Goal: Transaction & Acquisition: Purchase product/service

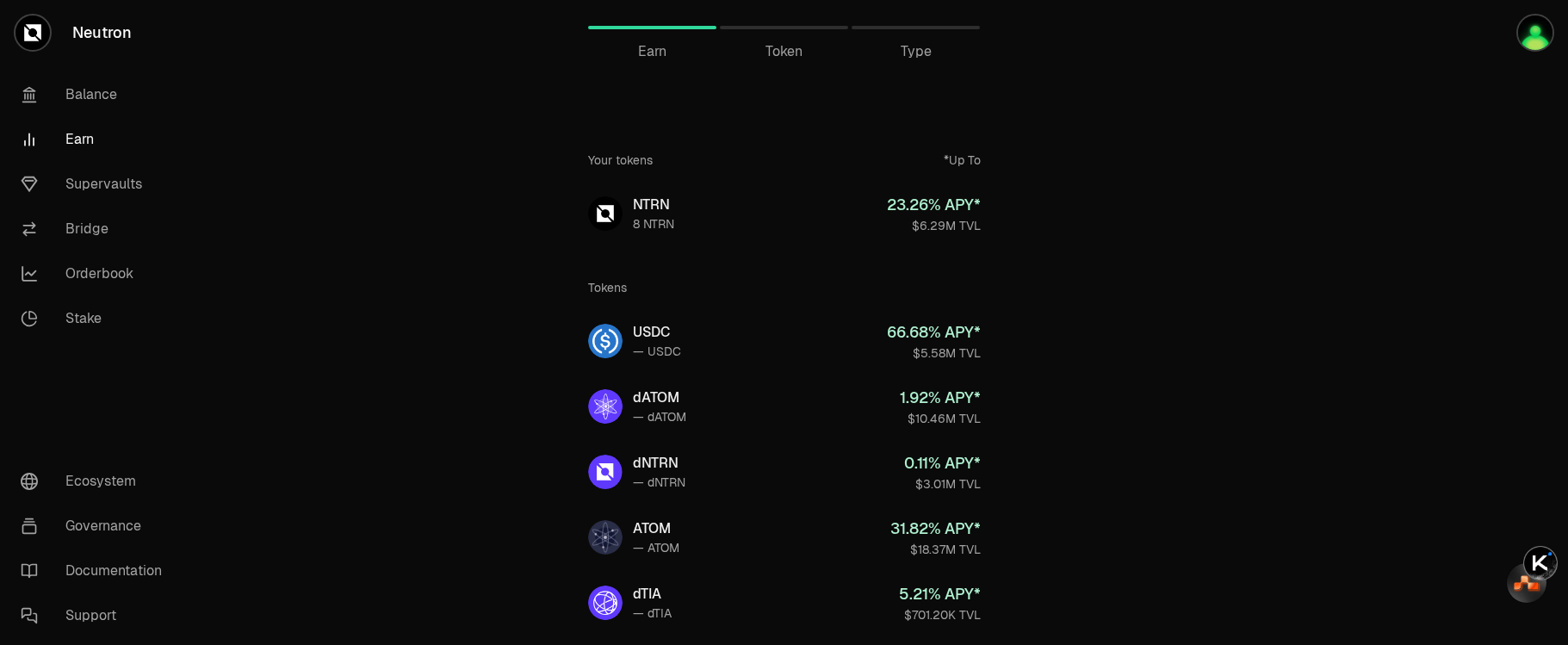
click at [780, 48] on span "Token" at bounding box center [784, 52] width 37 height 21
click at [775, 56] on span "Token" at bounding box center [784, 52] width 37 height 21
drag, startPoint x: 654, startPoint y: 55, endPoint x: 672, endPoint y: 55, distance: 18.0
click at [654, 55] on span "Earn" at bounding box center [653, 52] width 29 height 21
click at [786, 54] on span "Token" at bounding box center [784, 52] width 37 height 21
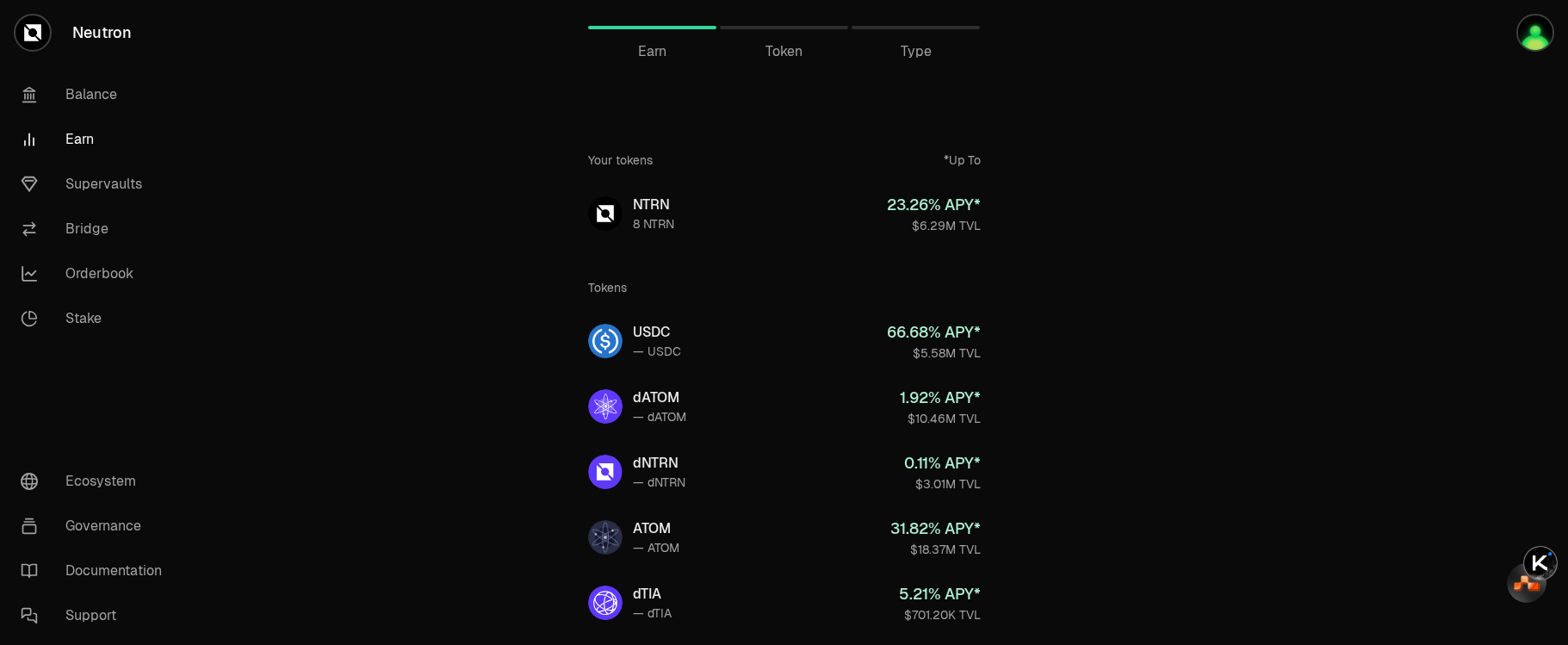
click at [773, 48] on span "Token" at bounding box center [784, 52] width 37 height 21
click at [792, 61] on span "Token" at bounding box center [784, 52] width 37 height 21
click at [778, 57] on span "Token" at bounding box center [784, 52] width 37 height 21
click at [777, 56] on span "Token" at bounding box center [784, 52] width 37 height 21
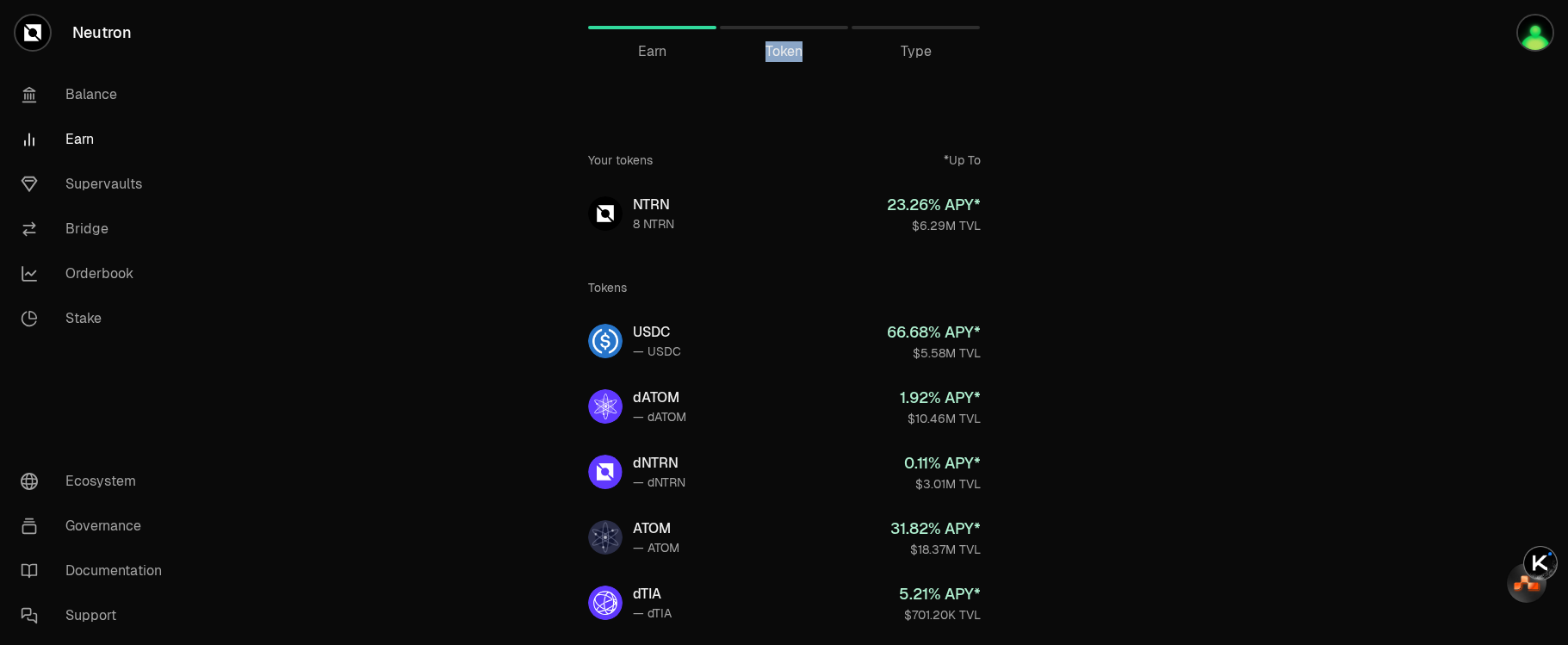
click at [777, 55] on span "Token" at bounding box center [784, 52] width 37 height 21
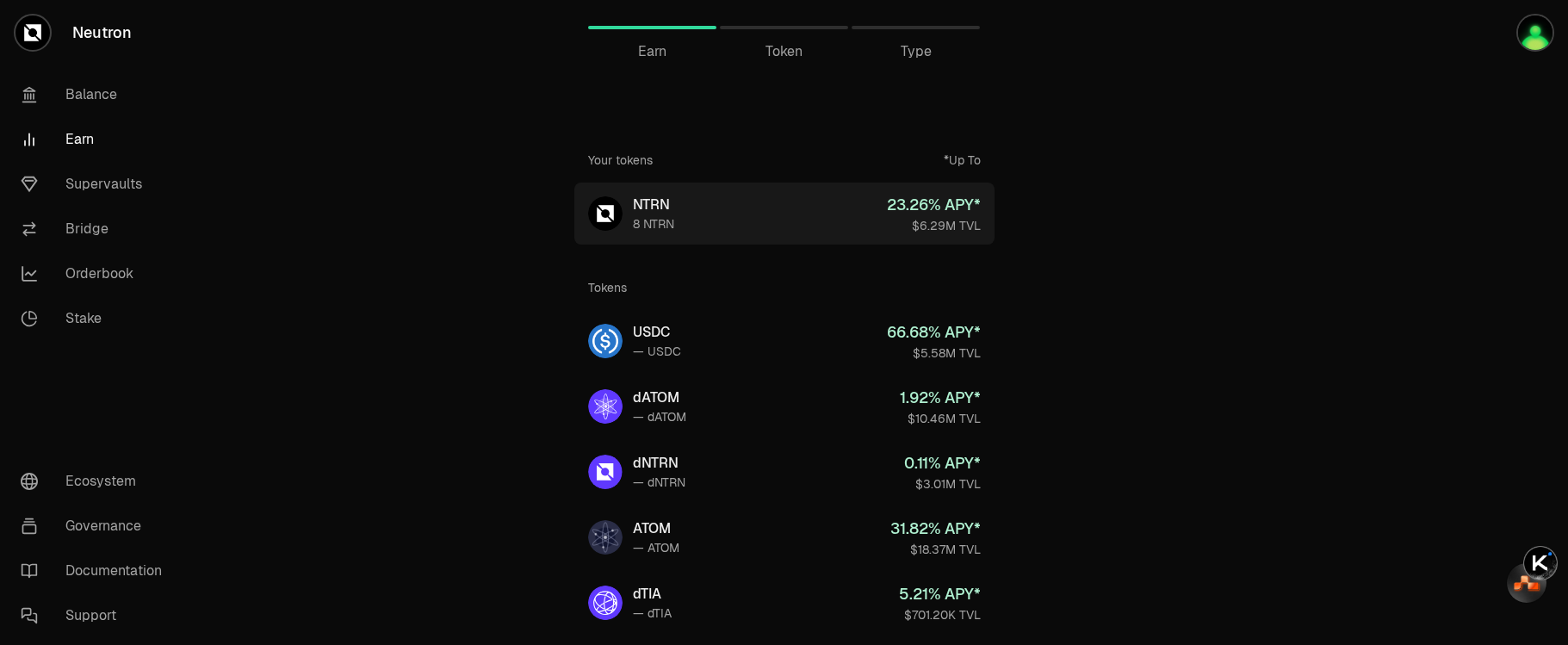
click at [952, 219] on div "$6.29M TVL" at bounding box center [934, 225] width 94 height 17
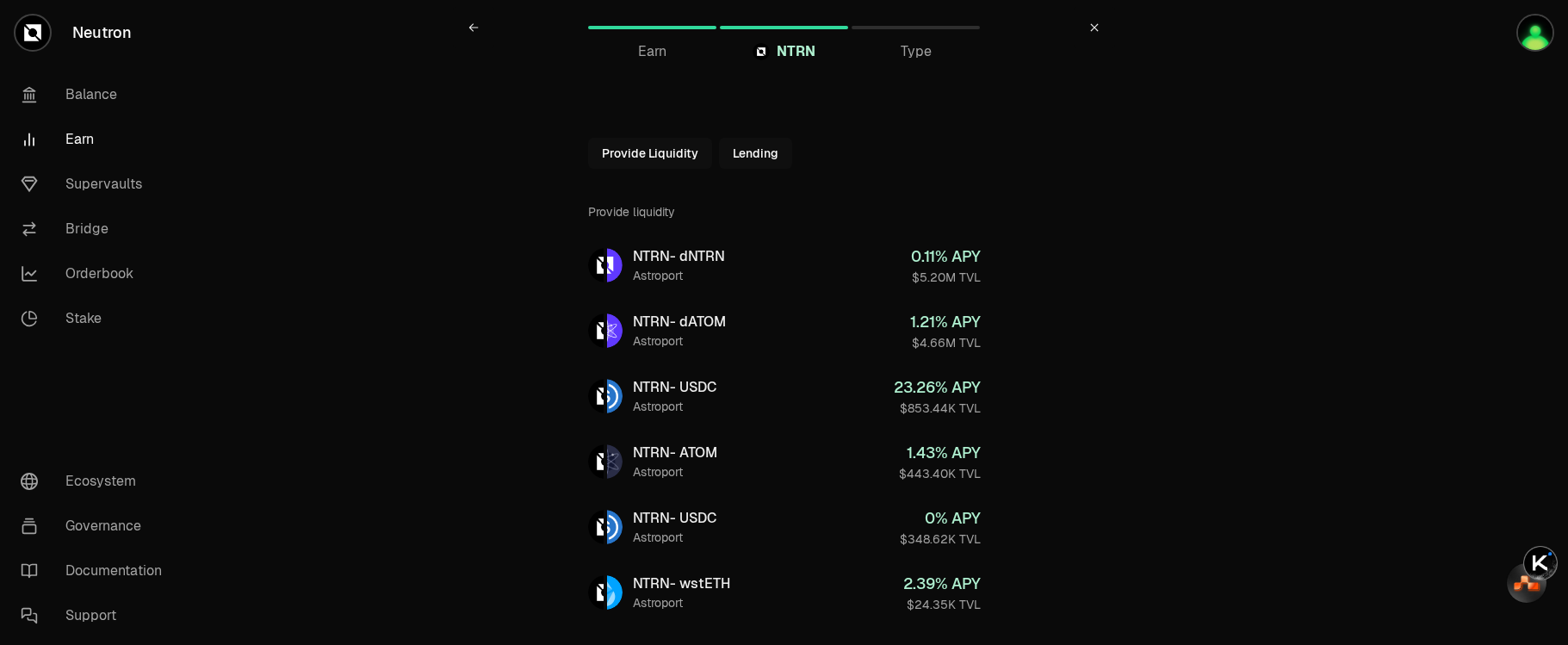
click at [801, 55] on span "NTRN" at bounding box center [796, 52] width 38 height 21
click at [650, 50] on span "Earn" at bounding box center [653, 52] width 29 height 21
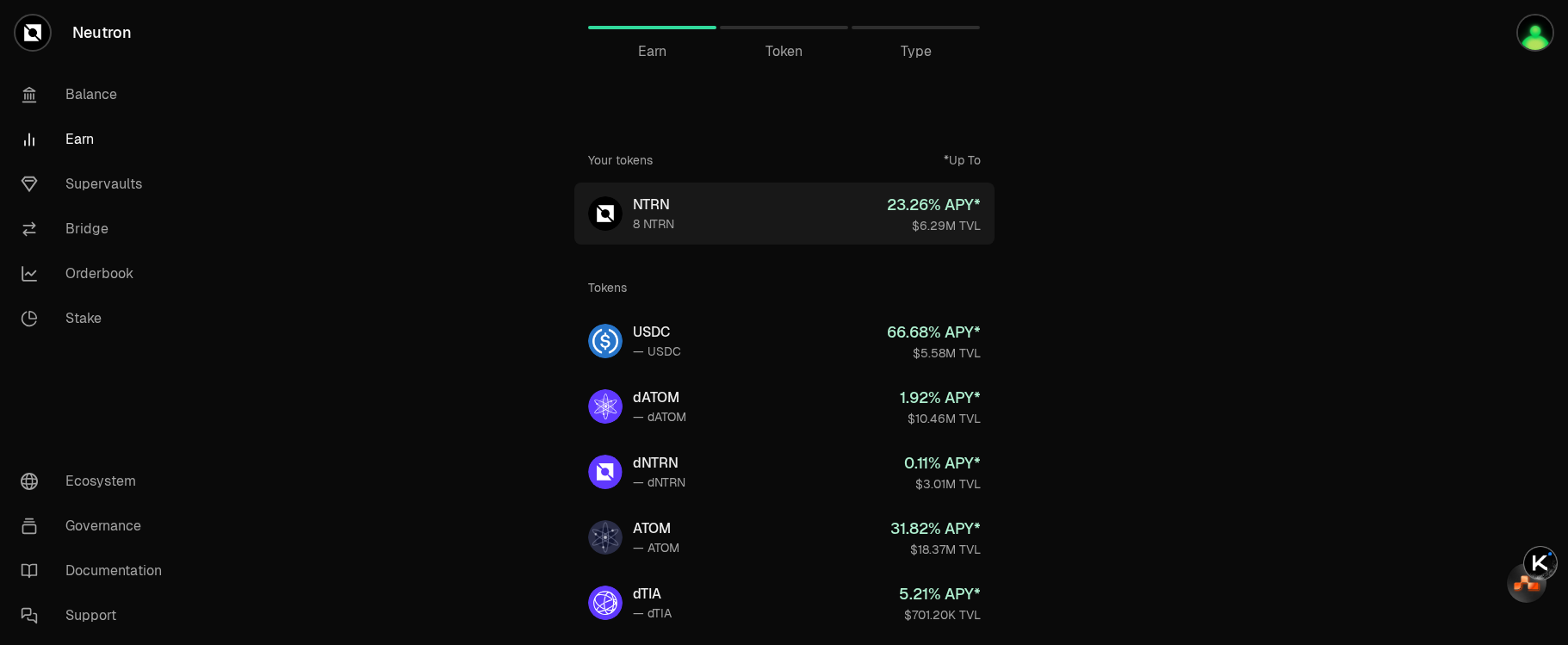
click at [731, 233] on link "NTRN 8 NTRN 23.26 % APY* $6.29M TVL" at bounding box center [784, 213] width 420 height 62
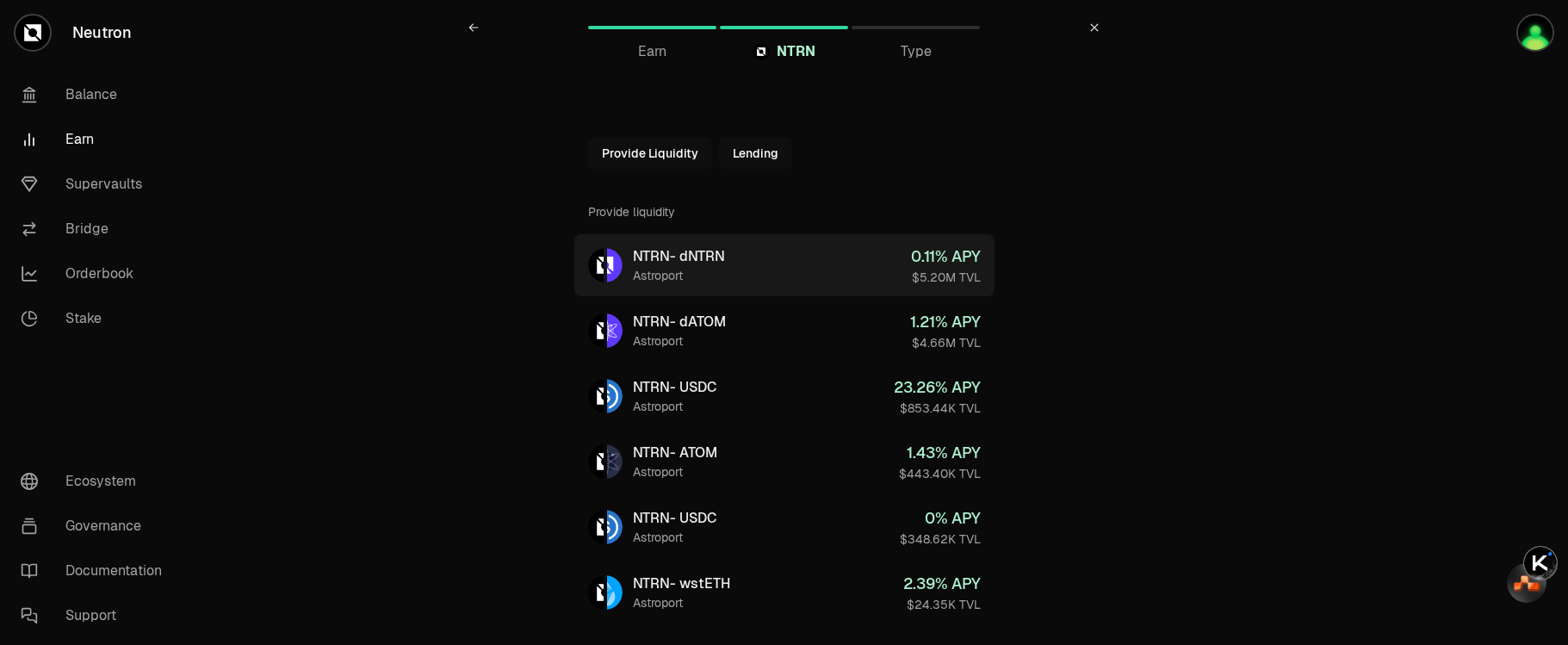
click at [784, 266] on link "NTRN - dNTRN Astroport 0.11 % APY $5.20M TVL" at bounding box center [784, 265] width 420 height 62
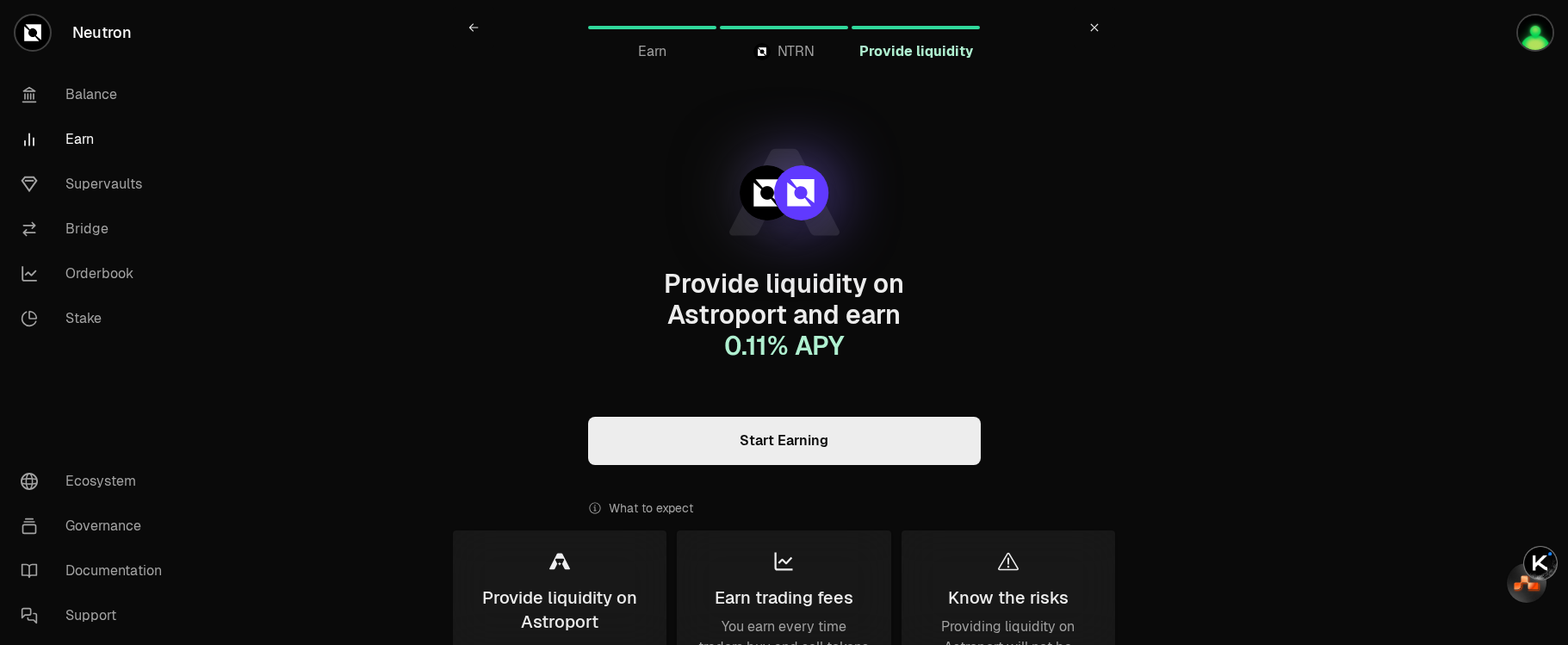
click at [662, 52] on span "Earn" at bounding box center [653, 52] width 29 height 21
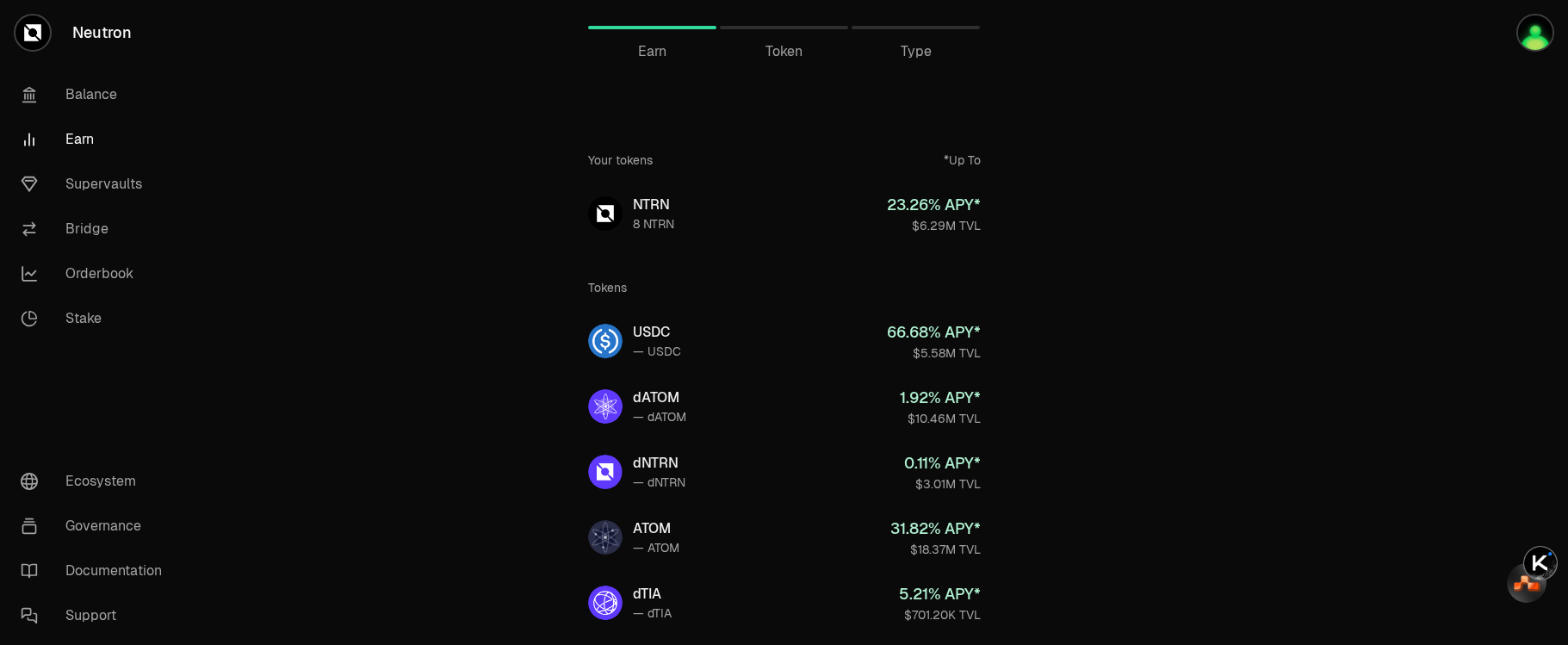
click at [773, 53] on span "Token" at bounding box center [784, 52] width 37 height 21
click at [787, 46] on span "Token" at bounding box center [784, 52] width 37 height 21
click at [792, 24] on div "Token" at bounding box center [784, 27] width 128 height 41
drag, startPoint x: 792, startPoint y: 23, endPoint x: 819, endPoint y: 113, distance: 94.0
click at [792, 23] on div "Token" at bounding box center [784, 27] width 128 height 41
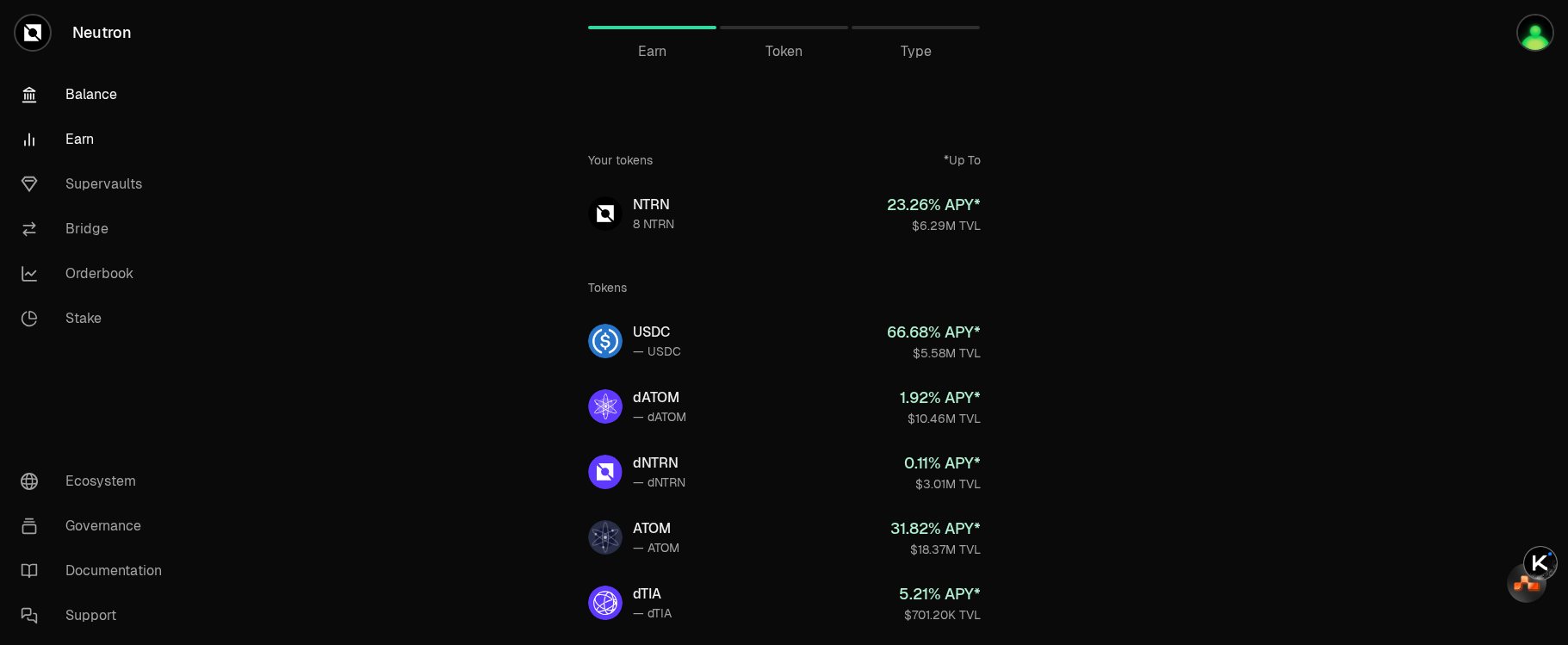
click at [91, 96] on link "Balance" at bounding box center [96, 94] width 179 height 45
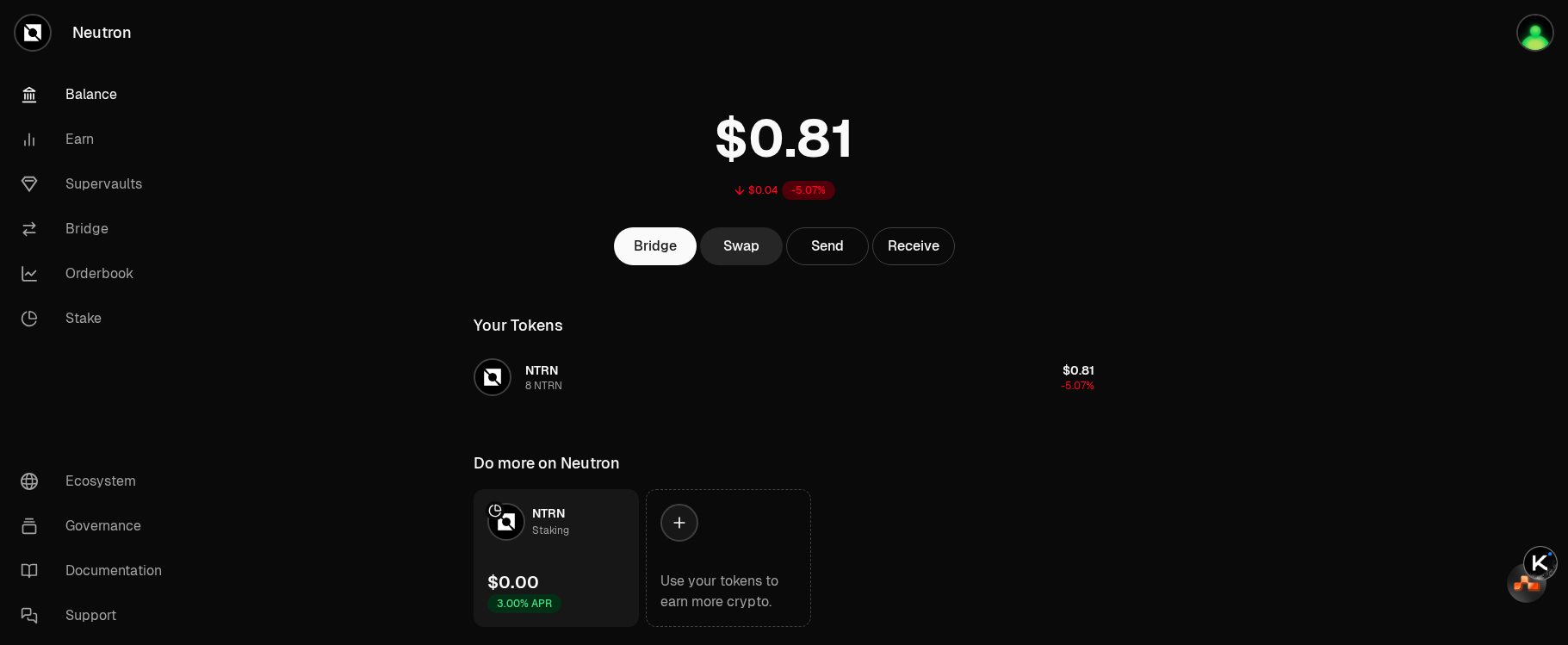
scroll to position [79, 0]
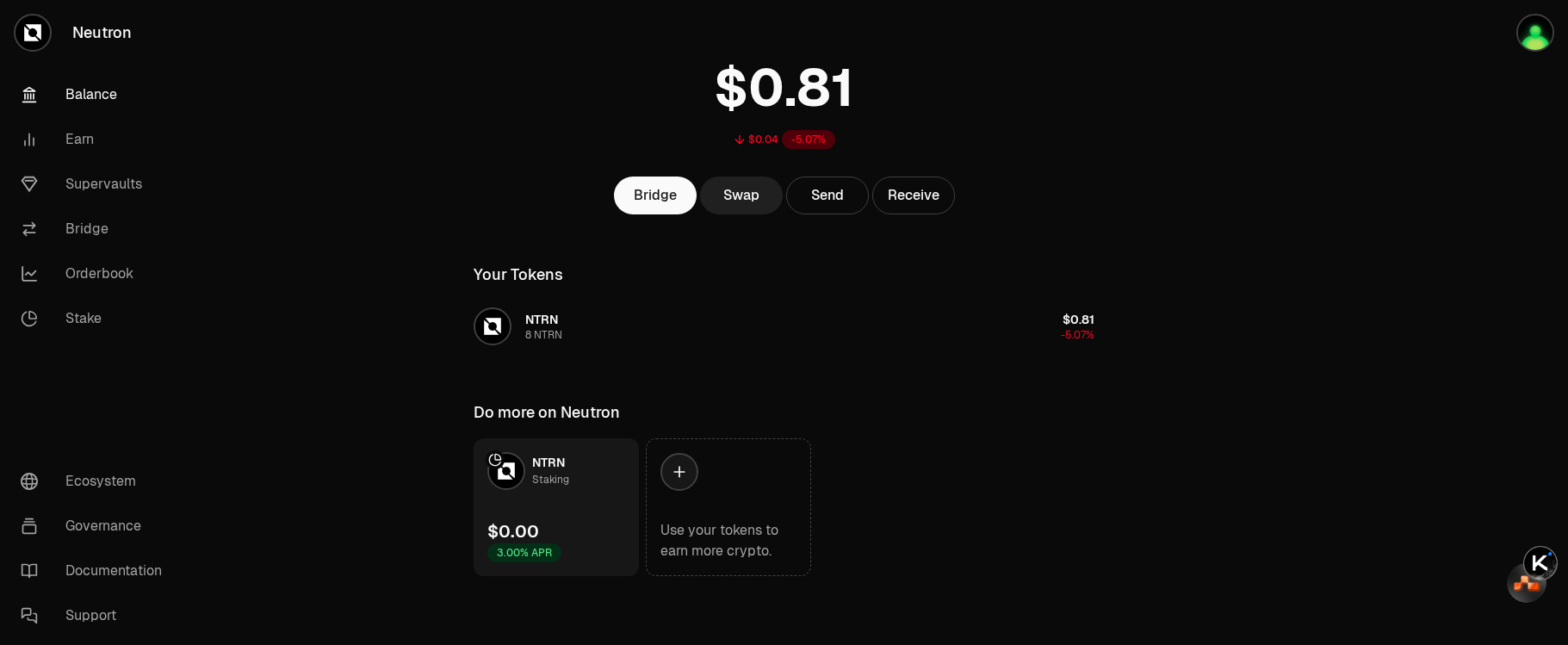
click at [747, 195] on link "Swap" at bounding box center [741, 196] width 82 height 38
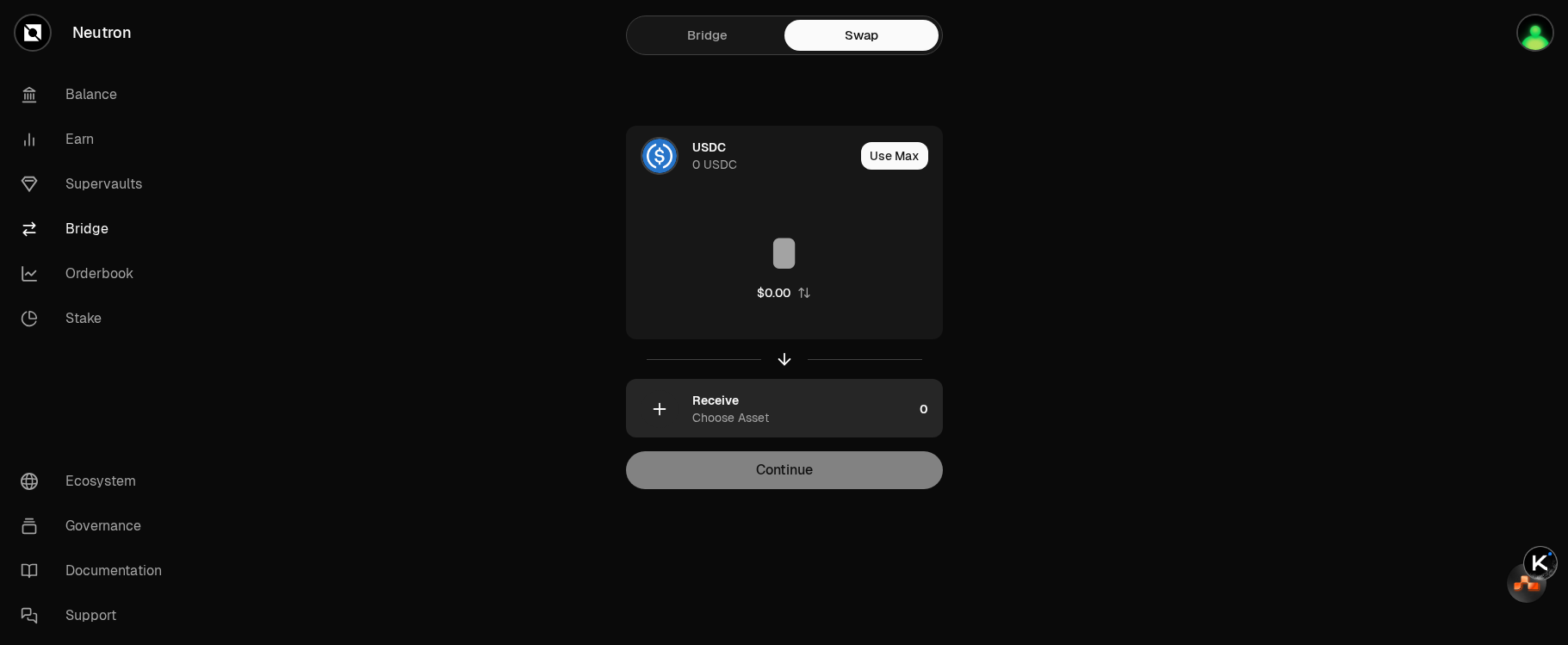
click at [644, 414] on div "button" at bounding box center [659, 409] width 38 height 38
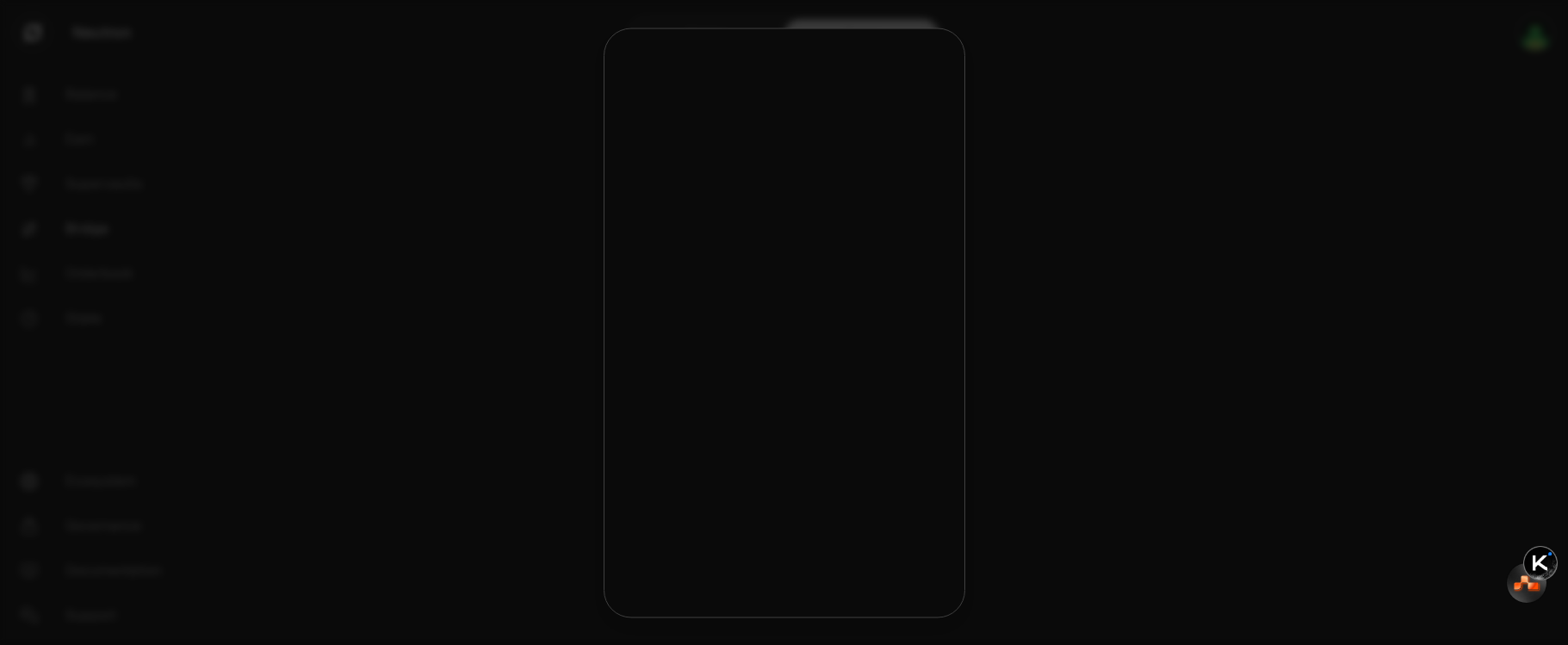
click at [660, 405] on div "button" at bounding box center [644, 411] width 38 height 38
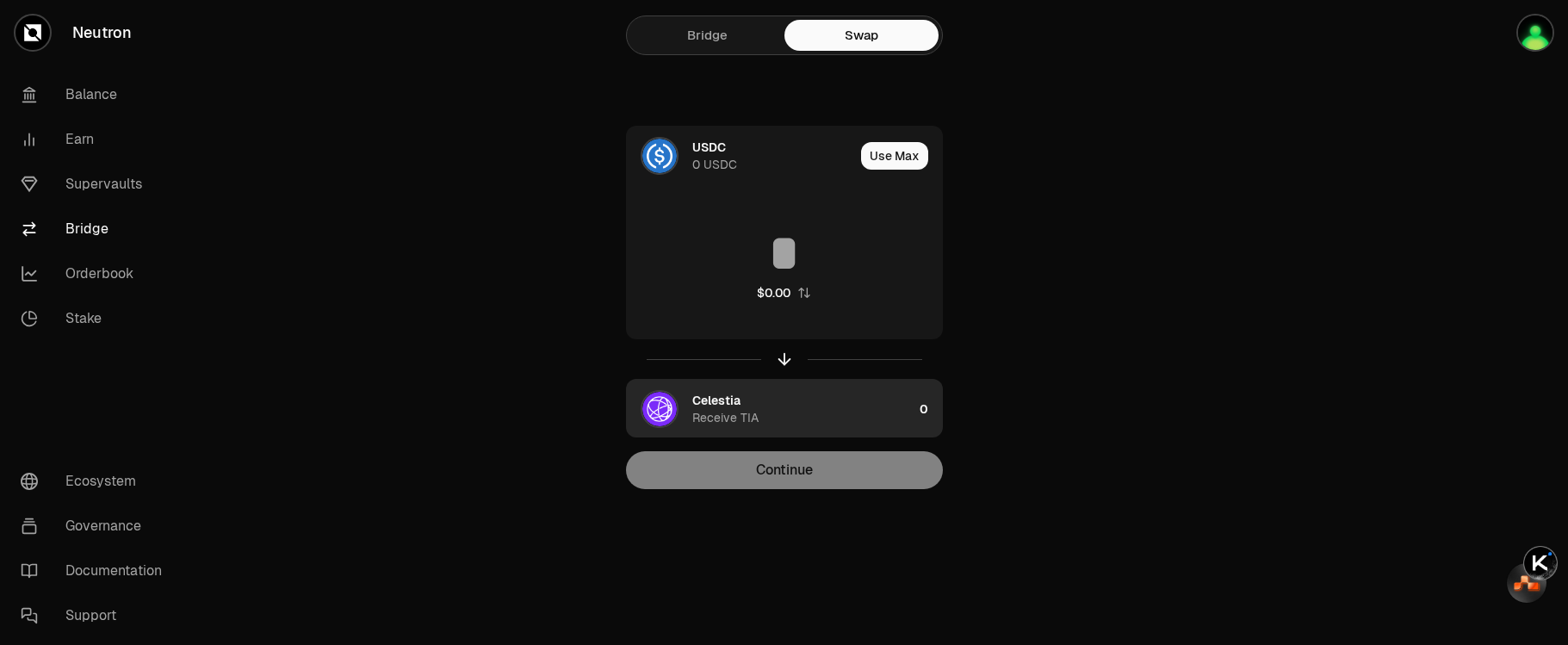
click at [674, 409] on img "button" at bounding box center [659, 409] width 35 height 35
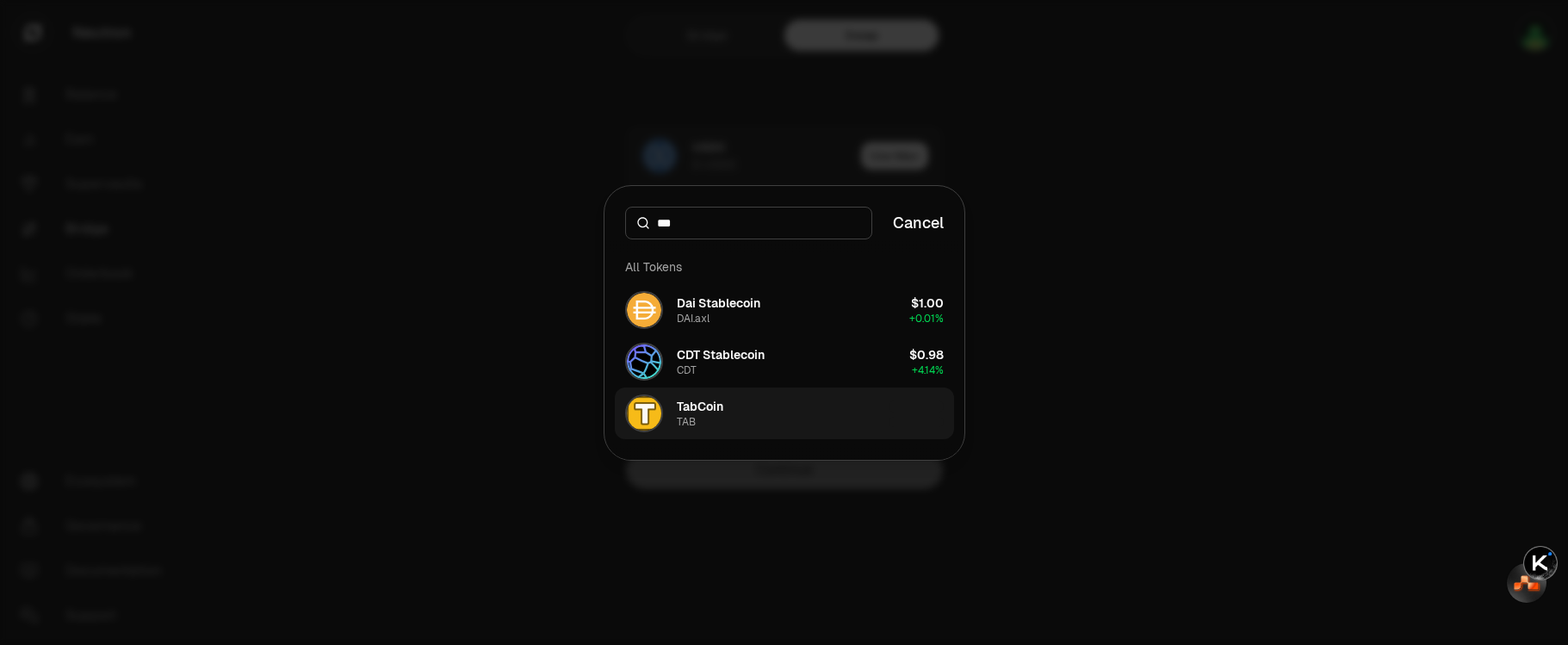
type input "***"
click at [704, 412] on div "TabCoin" at bounding box center [700, 406] width 47 height 17
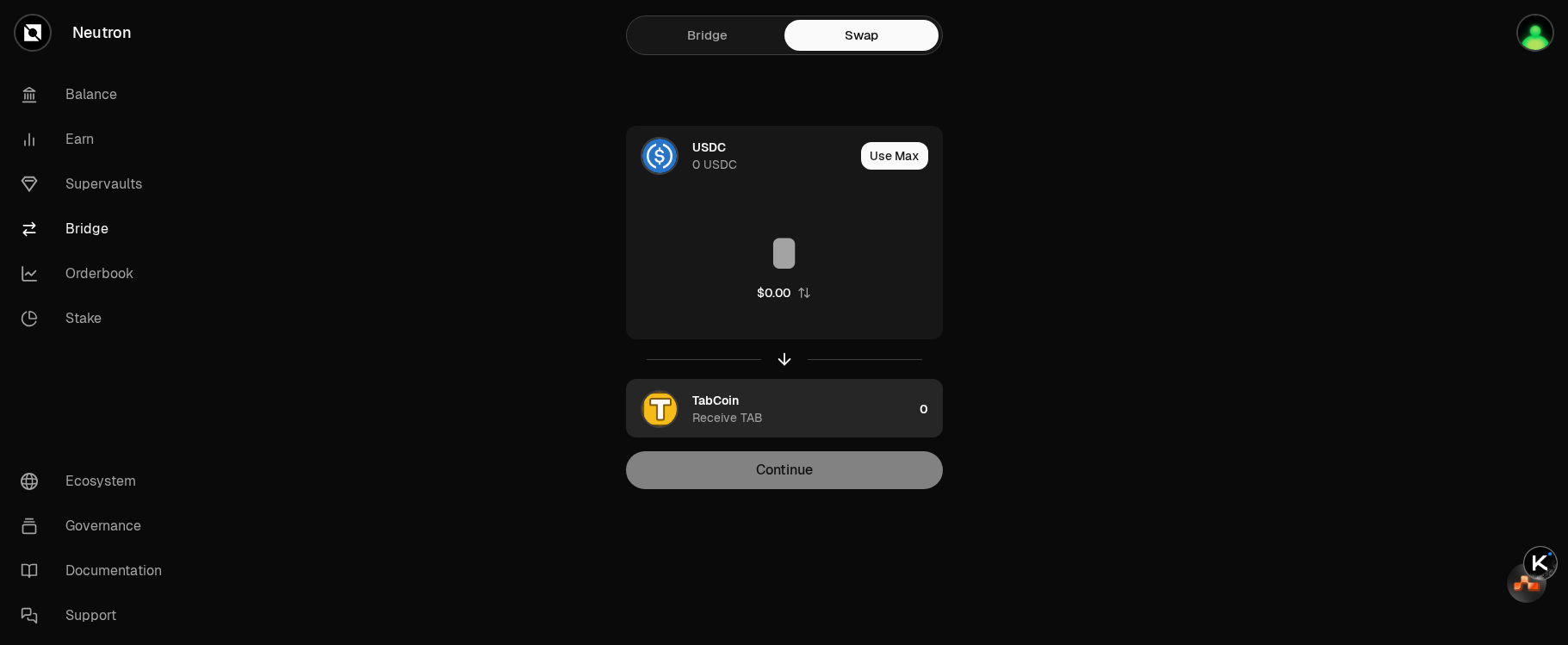
click at [809, 414] on div "TabCoin Receive TAB" at bounding box center [802, 409] width 220 height 35
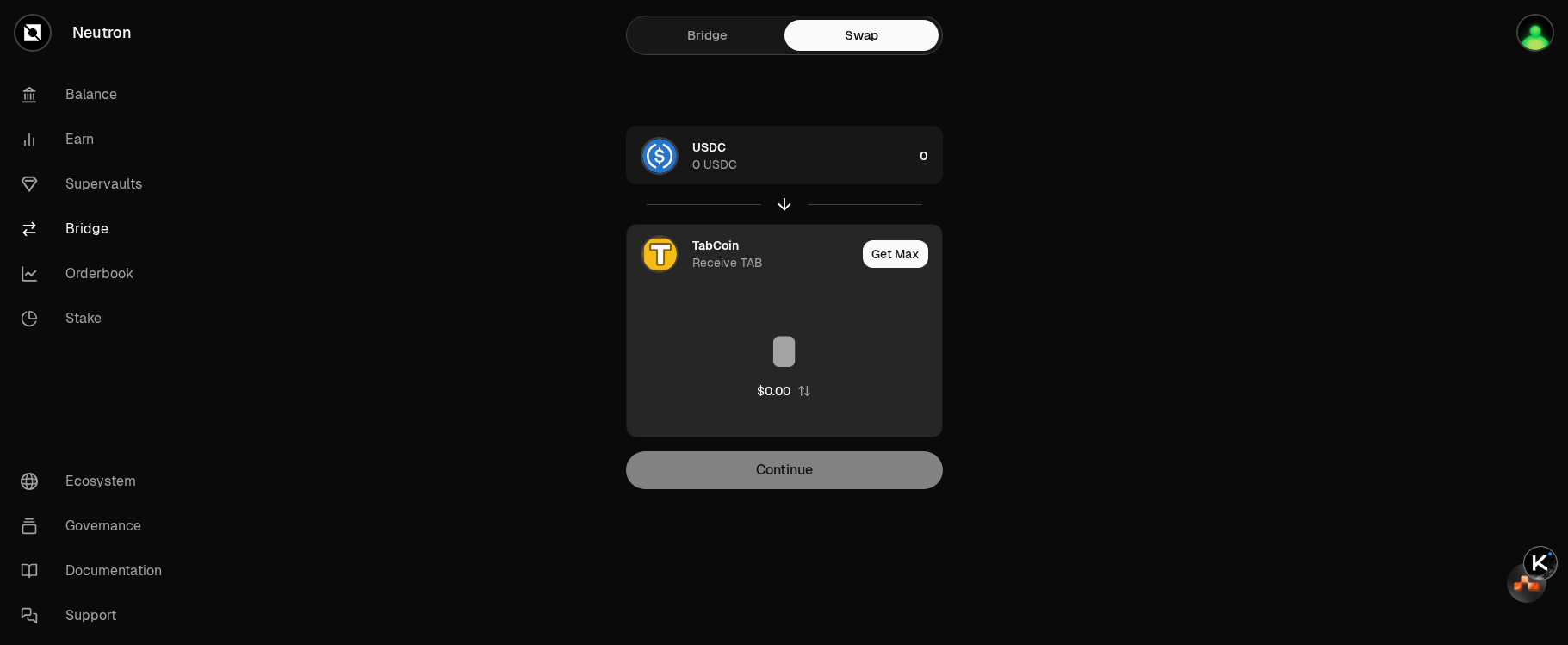
click at [801, 394] on icon "button" at bounding box center [804, 391] width 13 height 13
click at [897, 257] on button "Get Max" at bounding box center [895, 254] width 65 height 28
click at [724, 262] on div "Receive TAB" at bounding box center [727, 263] width 71 height 17
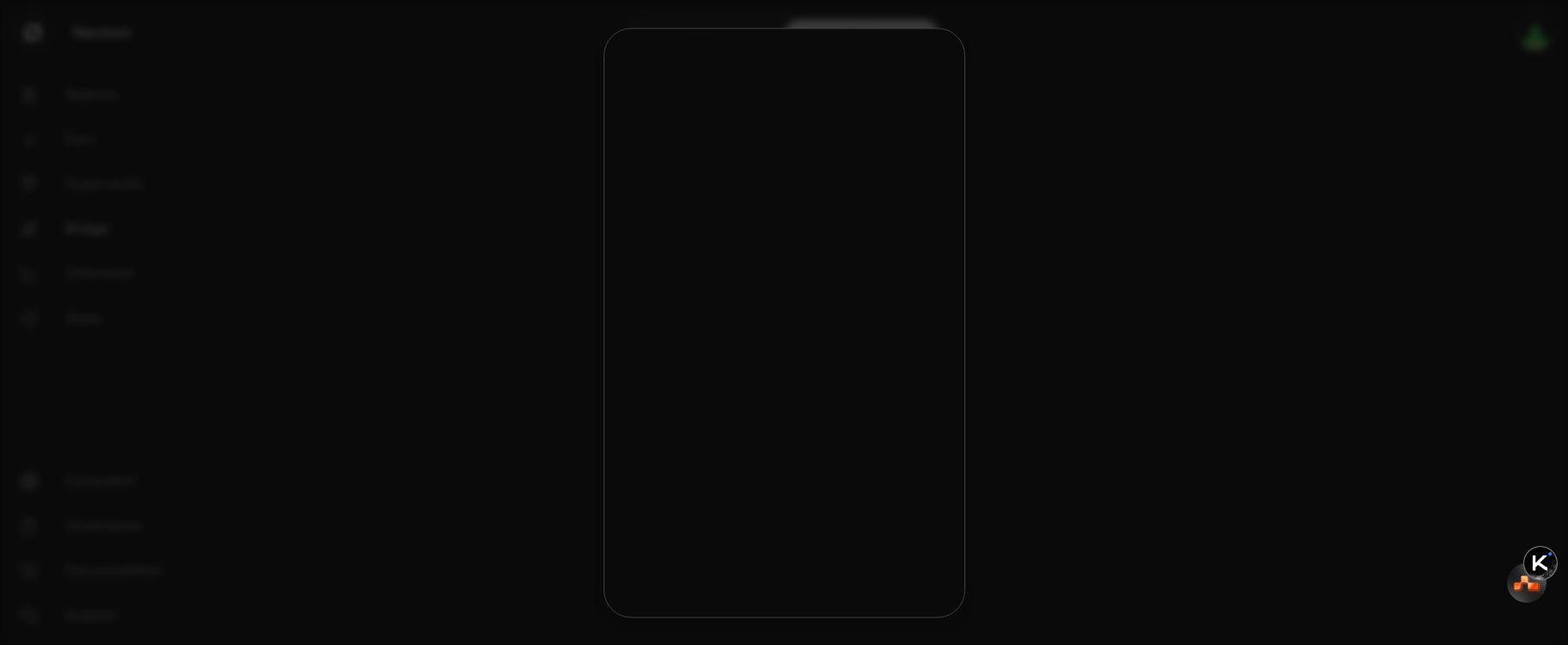
click at [758, 159] on button "USDC USDC $1.00 -0.01%" at bounding box center [783, 153] width 337 height 52
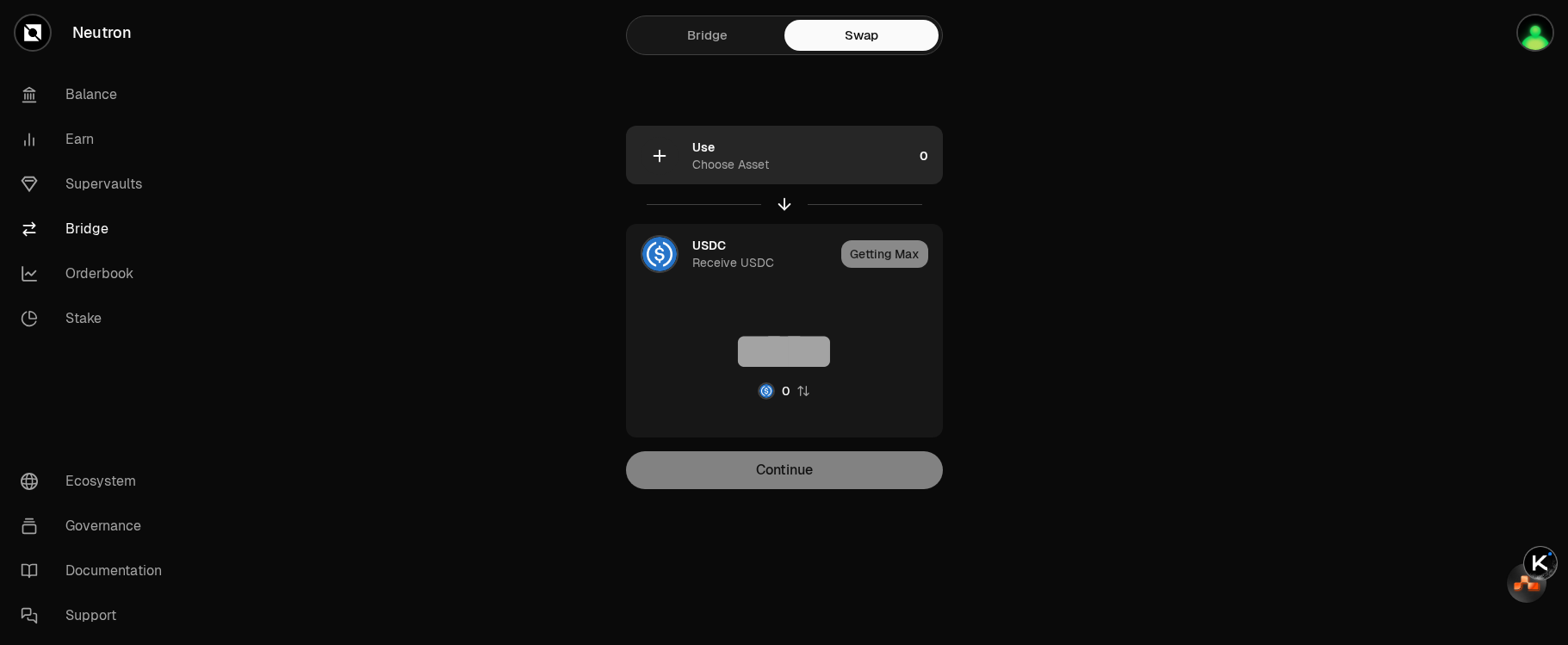
click at [653, 158] on icon "button" at bounding box center [659, 156] width 19 height 19
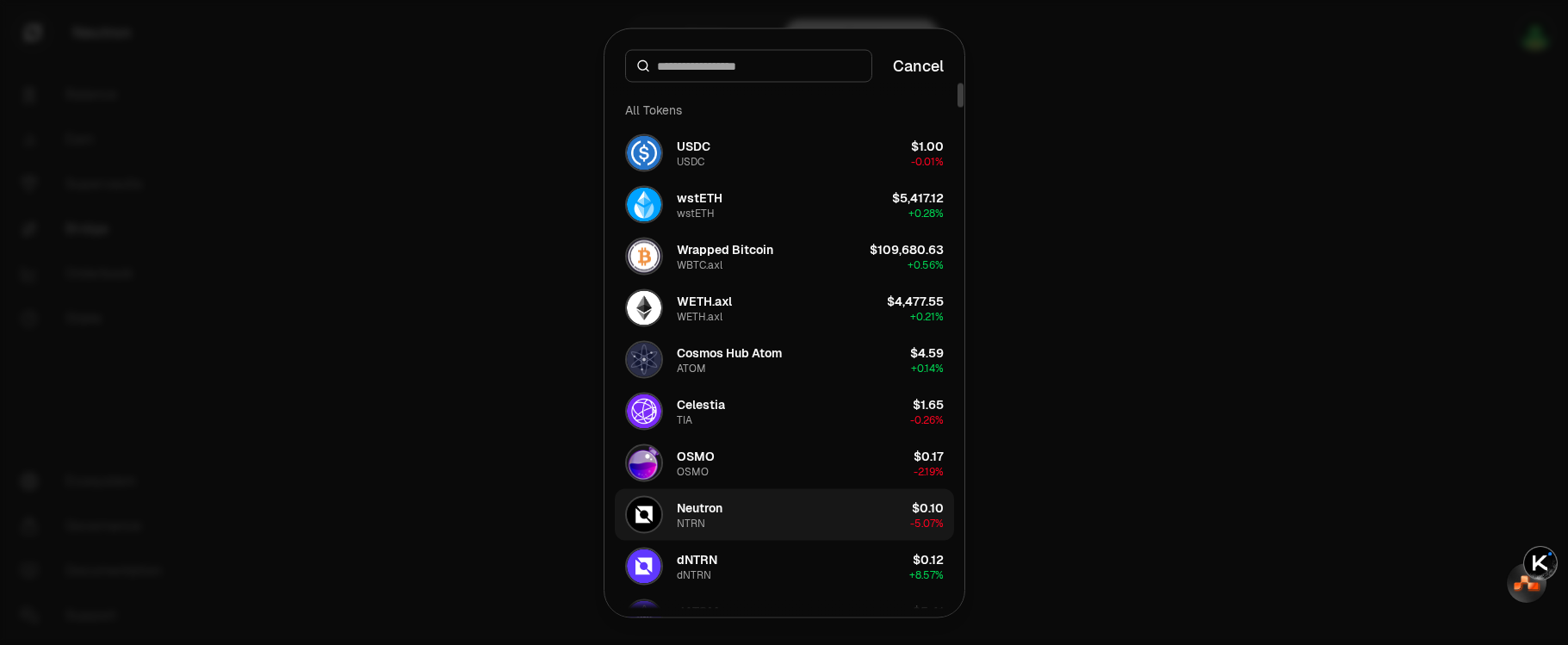
click at [769, 532] on button "Neutron NTRN $0.10 -5.07%" at bounding box center [784, 514] width 339 height 52
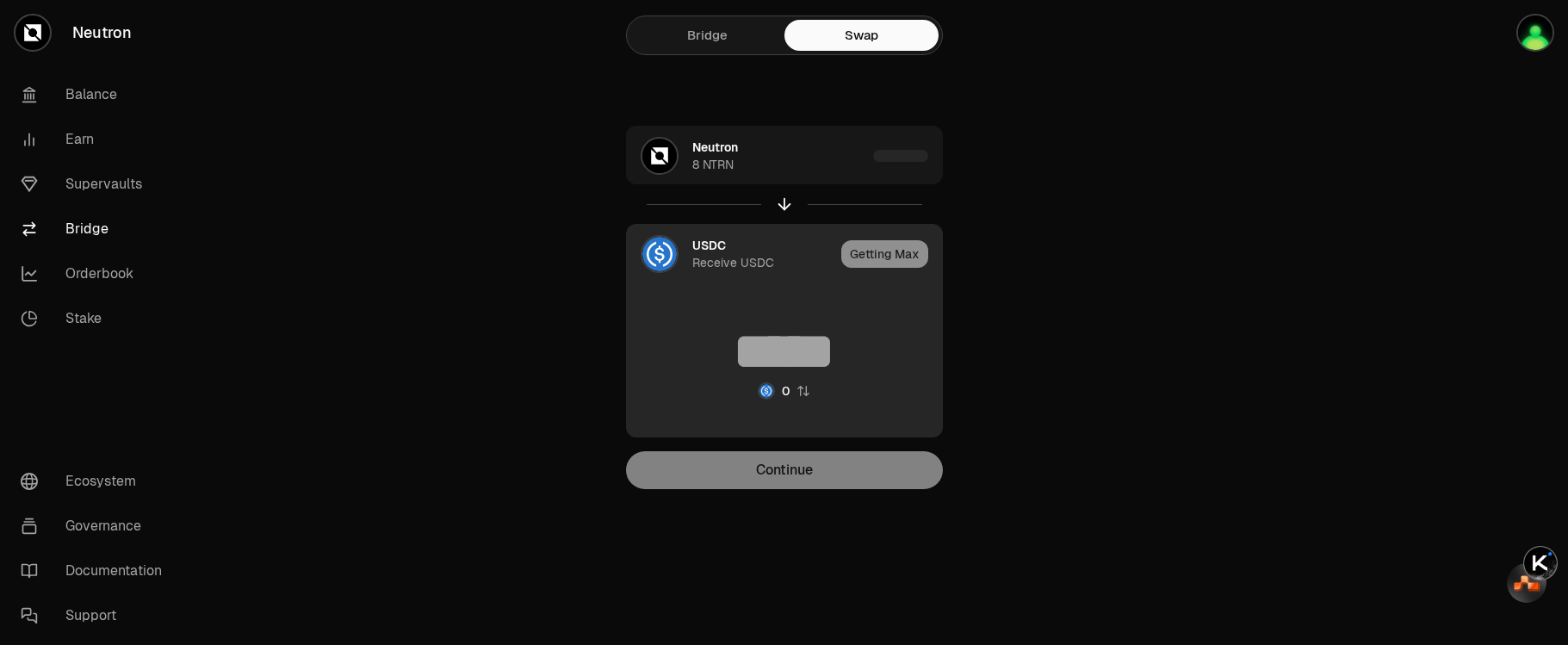
click at [724, 260] on div "Receive USDC" at bounding box center [732, 263] width 81 height 17
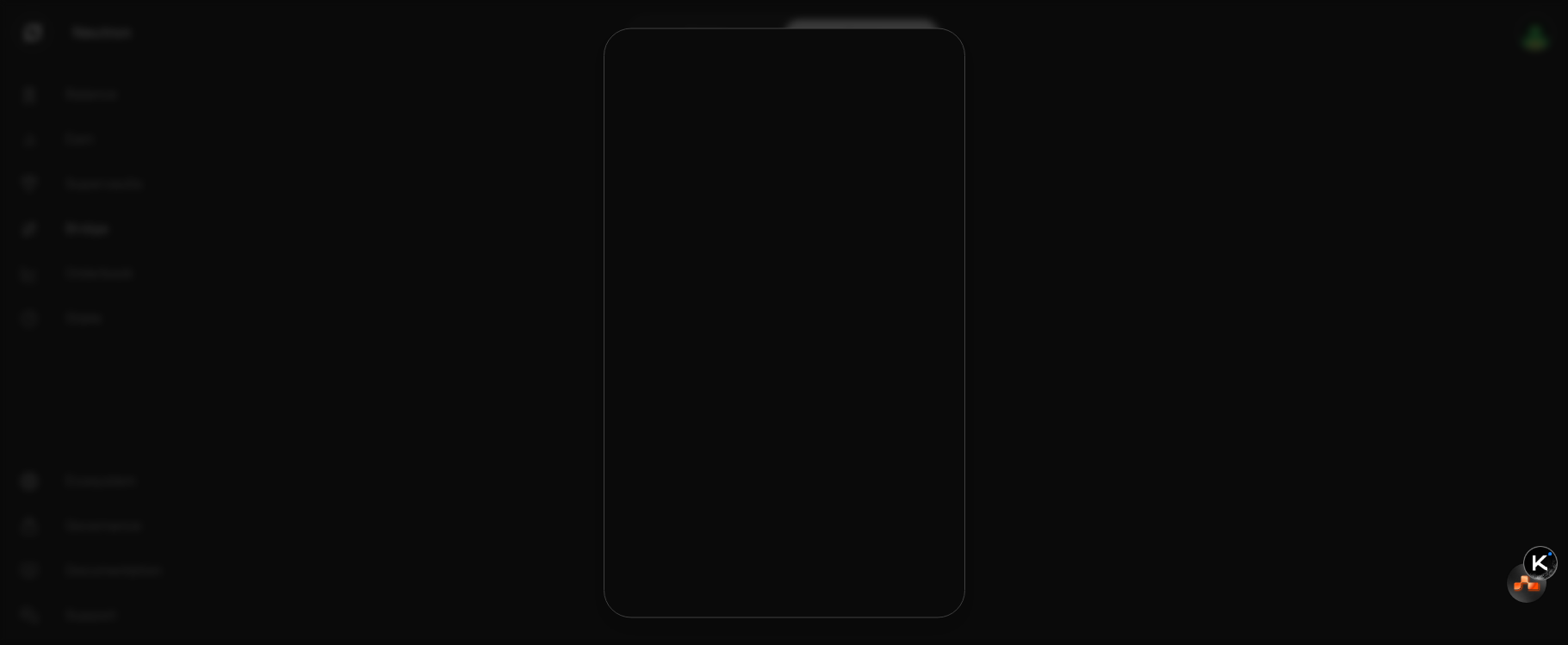
type input "*****"
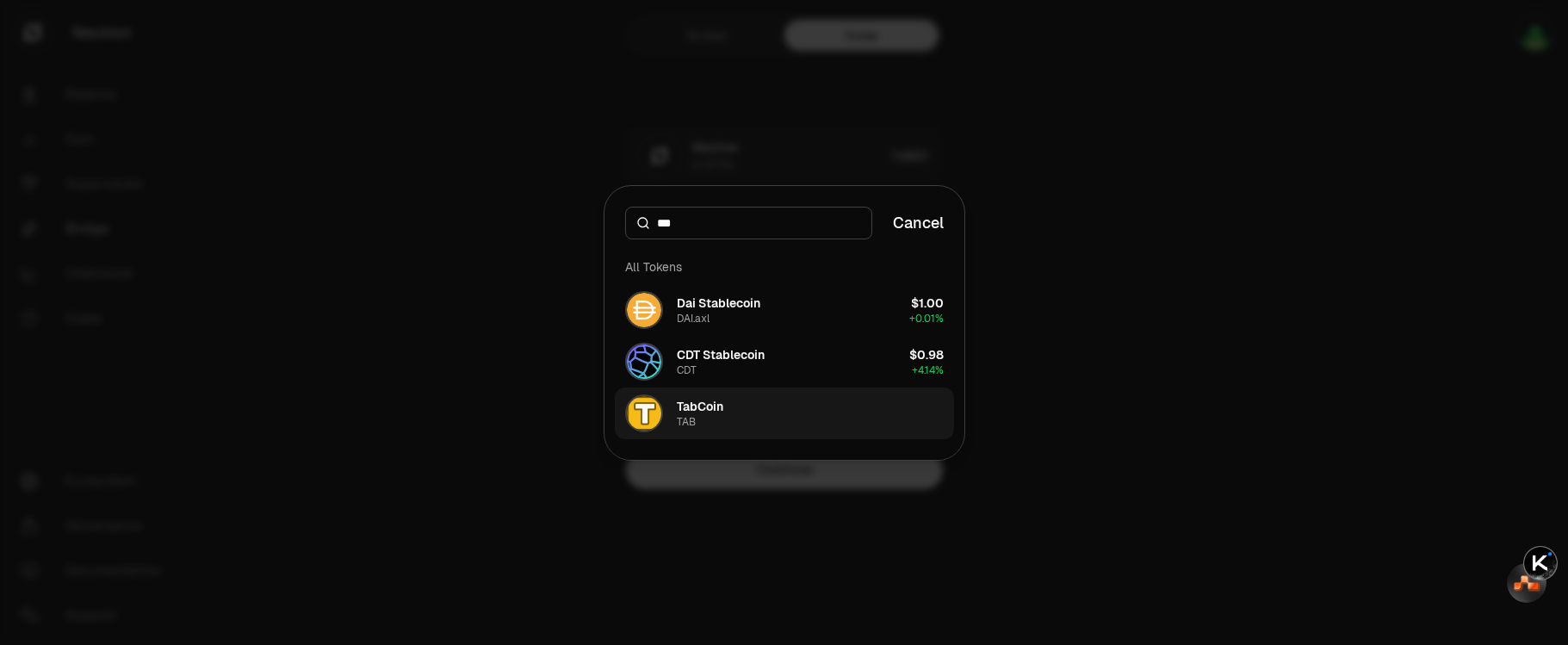
type input "***"
click at [677, 419] on div "TAB" at bounding box center [686, 422] width 19 height 13
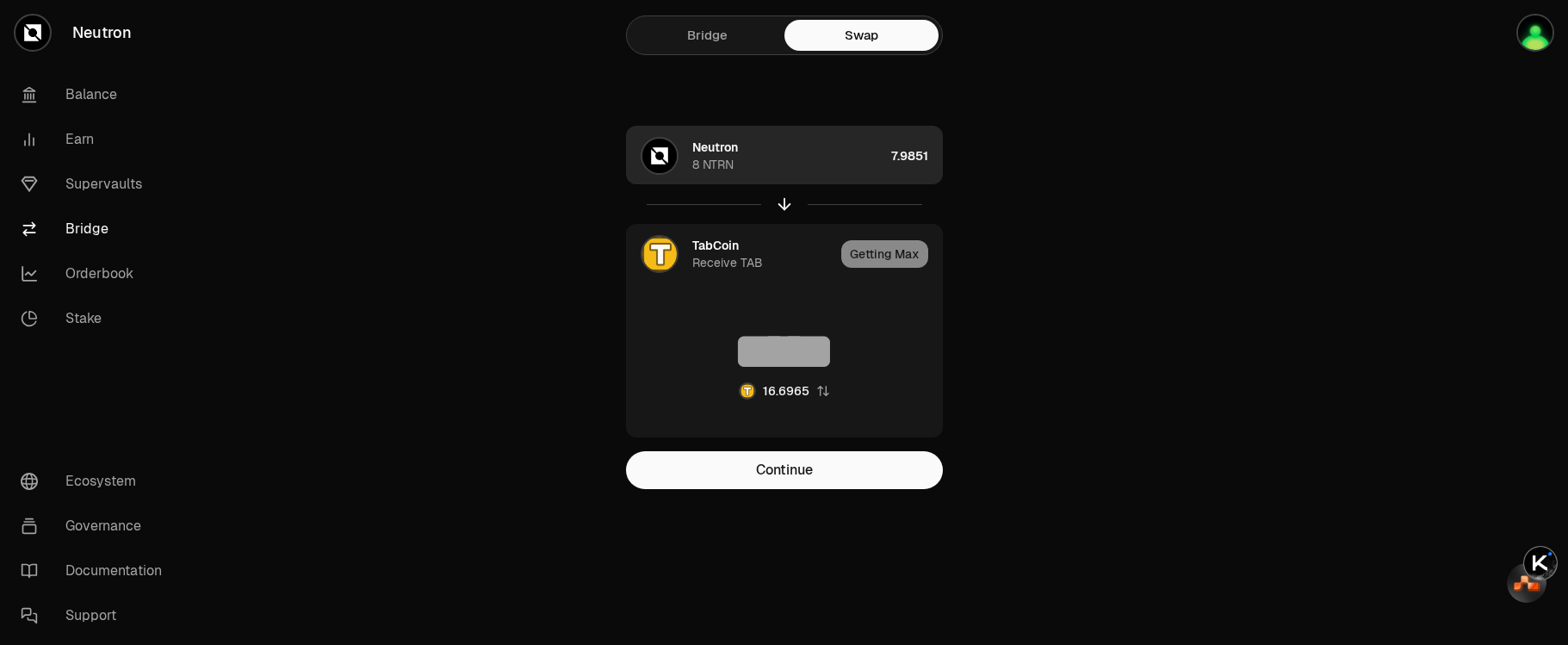
drag, startPoint x: 881, startPoint y: 156, endPoint x: 938, endPoint y: 158, distance: 57.0
click at [938, 158] on div "Neutron 8 NTRN 7.9851" at bounding box center [784, 155] width 315 height 58
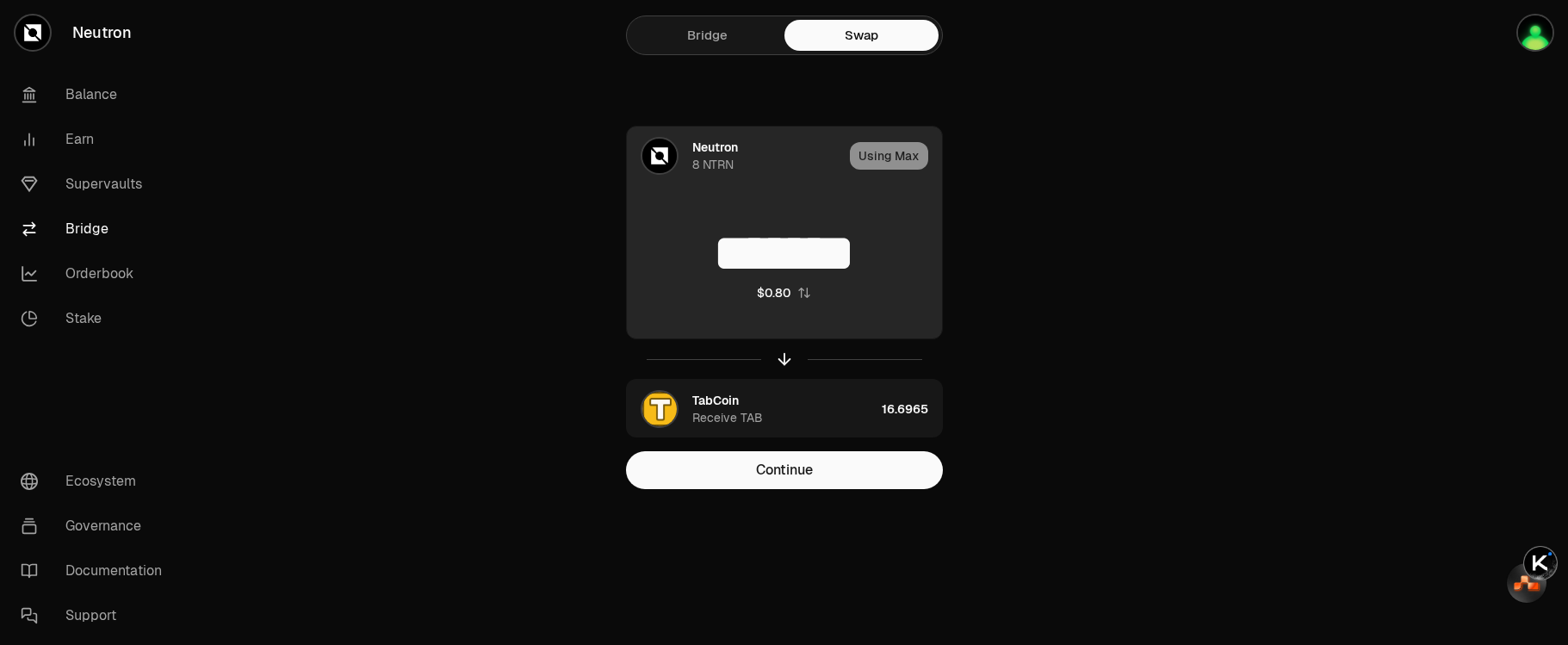
drag, startPoint x: 880, startPoint y: 261, endPoint x: 674, endPoint y: 247, distance: 206.5
click at [674, 247] on input "*******" at bounding box center [784, 253] width 315 height 52
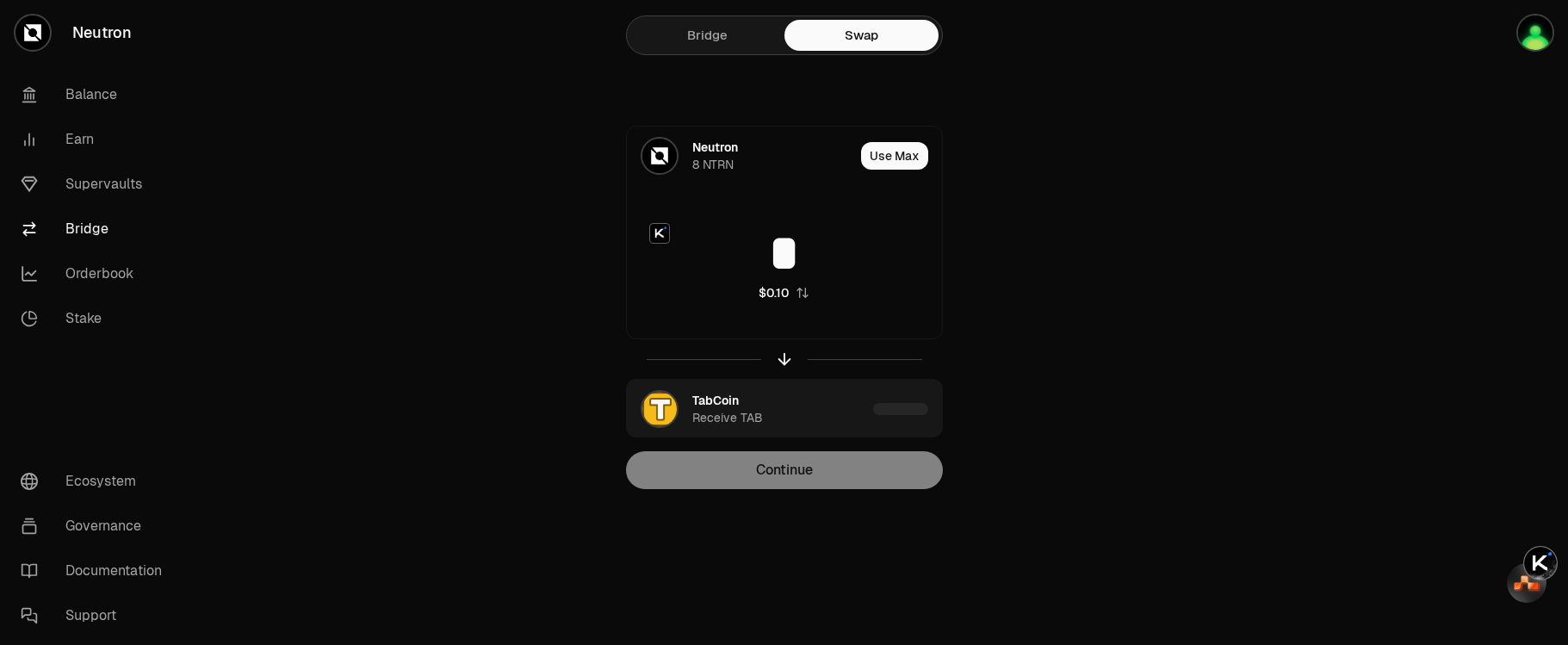
type input "*"
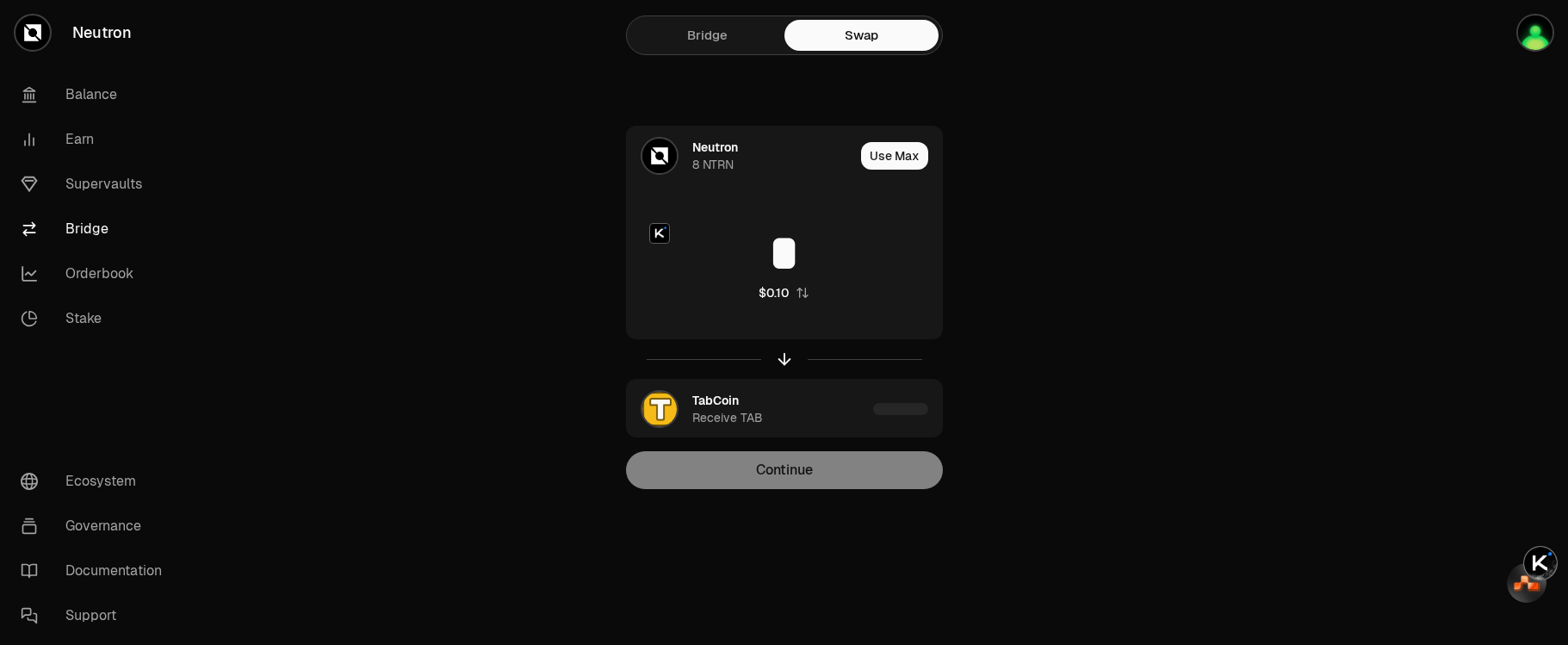
click at [1024, 373] on div "Neutron 8 NTRN Use Max * $0.10 TabCoin Receive TAB Continue" at bounding box center [785, 307] width 579 height 363
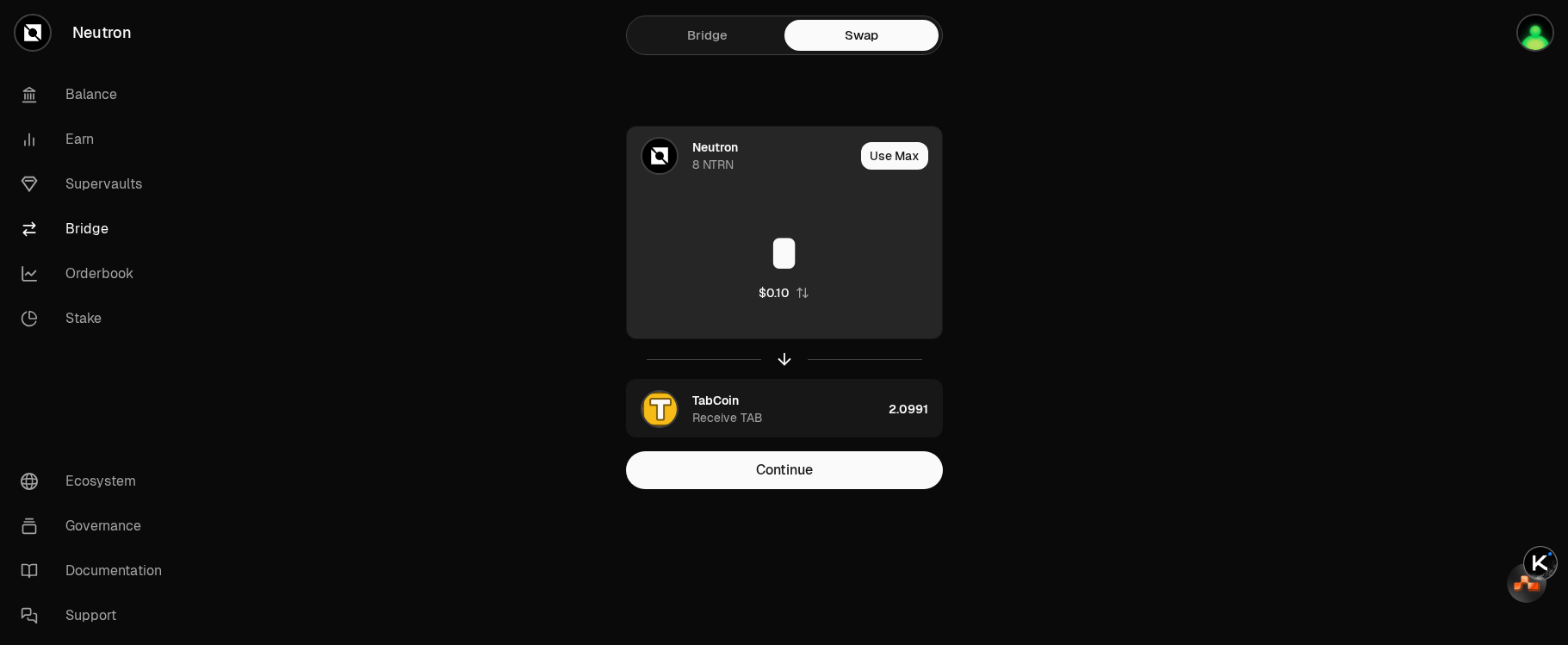
click at [873, 259] on input "*" at bounding box center [784, 253] width 315 height 52
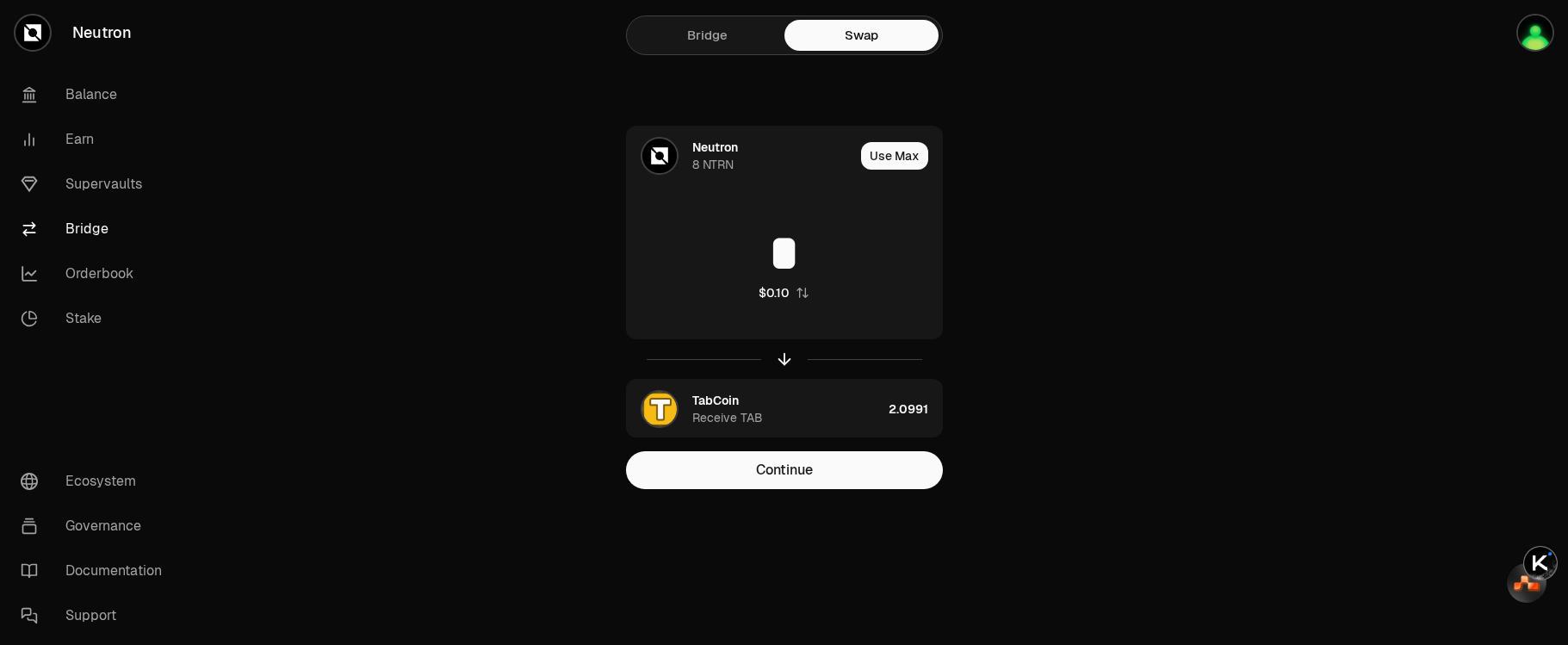
click at [998, 296] on div "Neutron 8 NTRN Use Max * $0.10 TabCoin Receive TAB 2.0991 Continue" at bounding box center [785, 307] width 579 height 363
click at [809, 467] on button "Continue" at bounding box center [784, 471] width 317 height 38
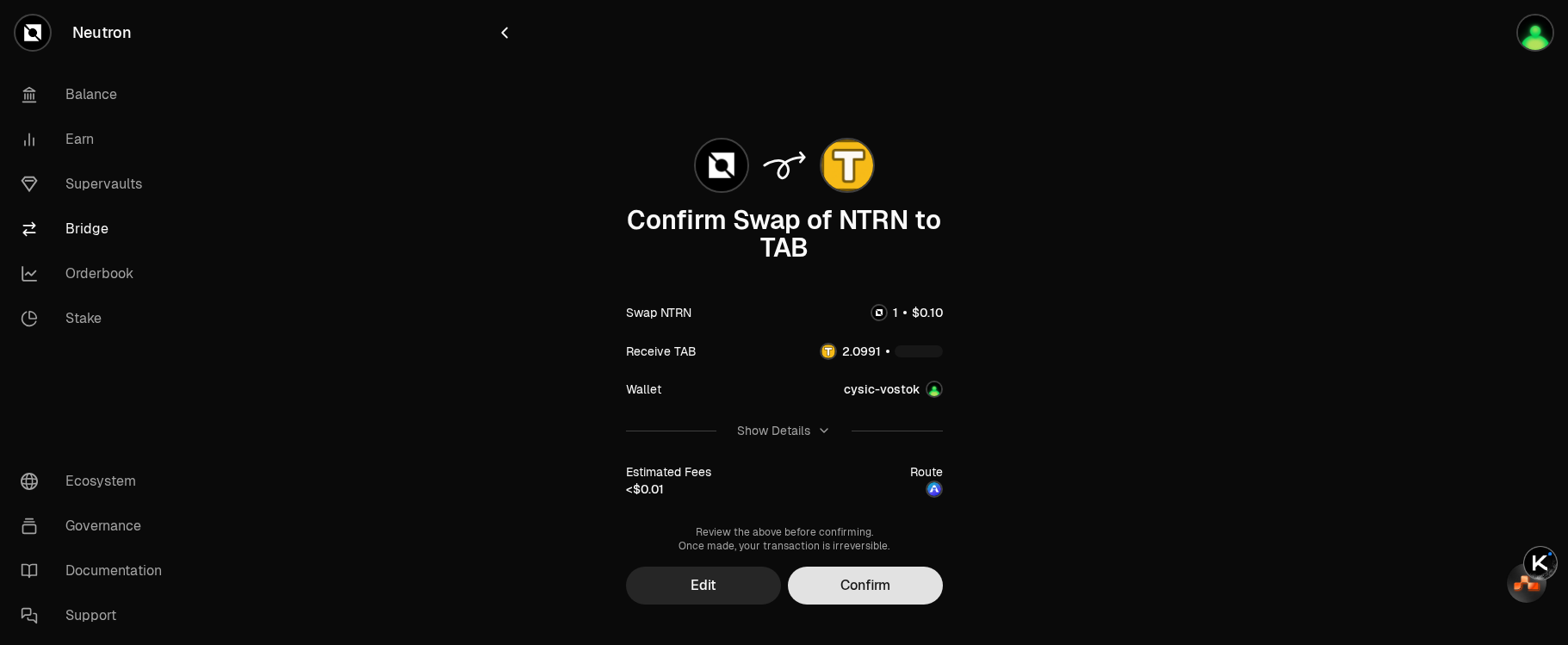
click at [865, 590] on button "Confirm" at bounding box center [865, 586] width 155 height 38
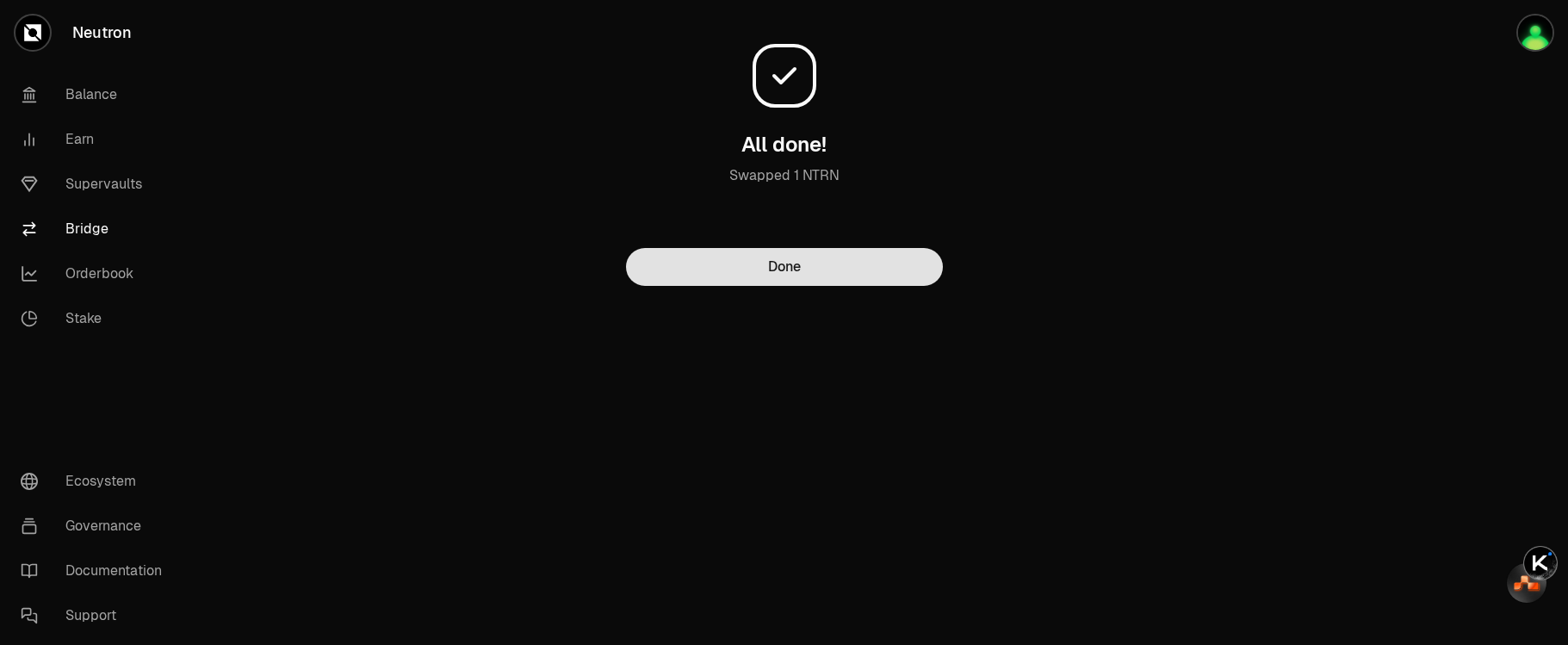
click at [803, 267] on button "Done" at bounding box center [784, 267] width 317 height 38
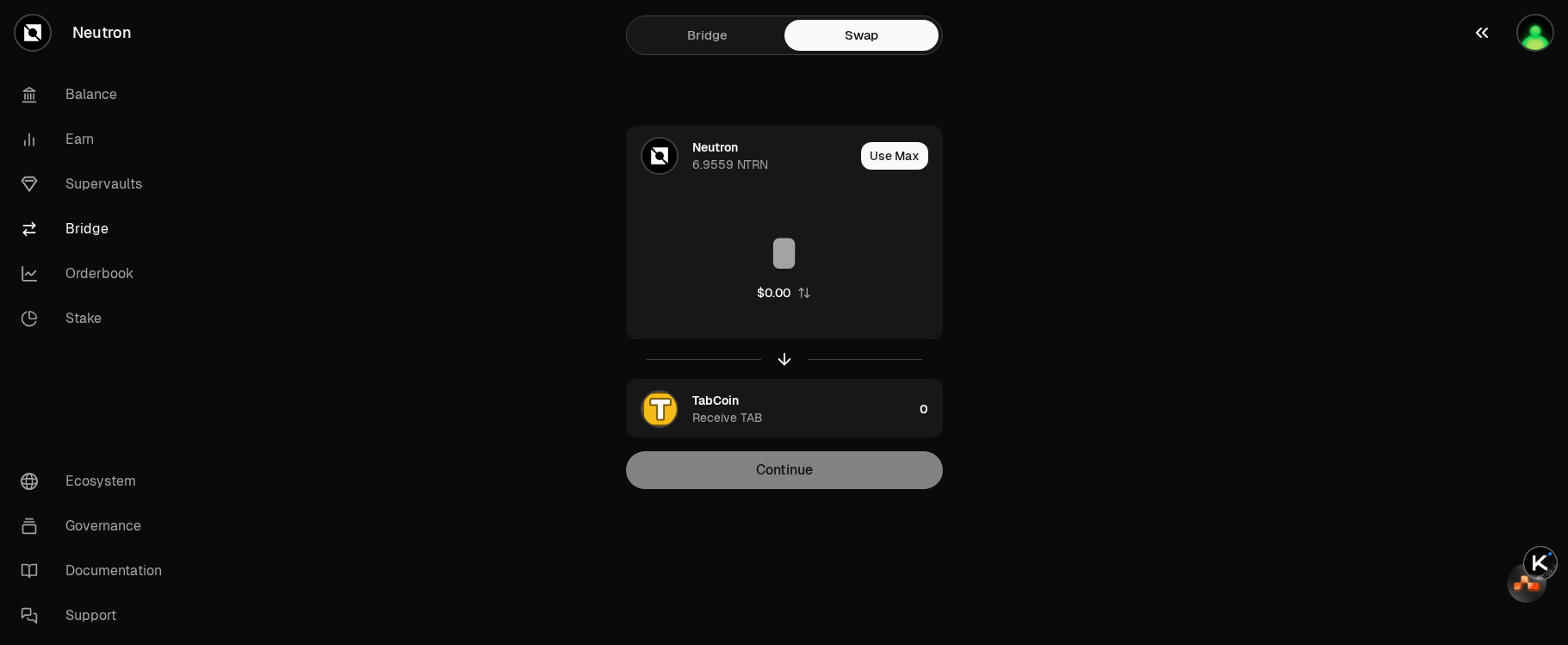
click at [1535, 40] on img "button" at bounding box center [1535, 33] width 35 height 35
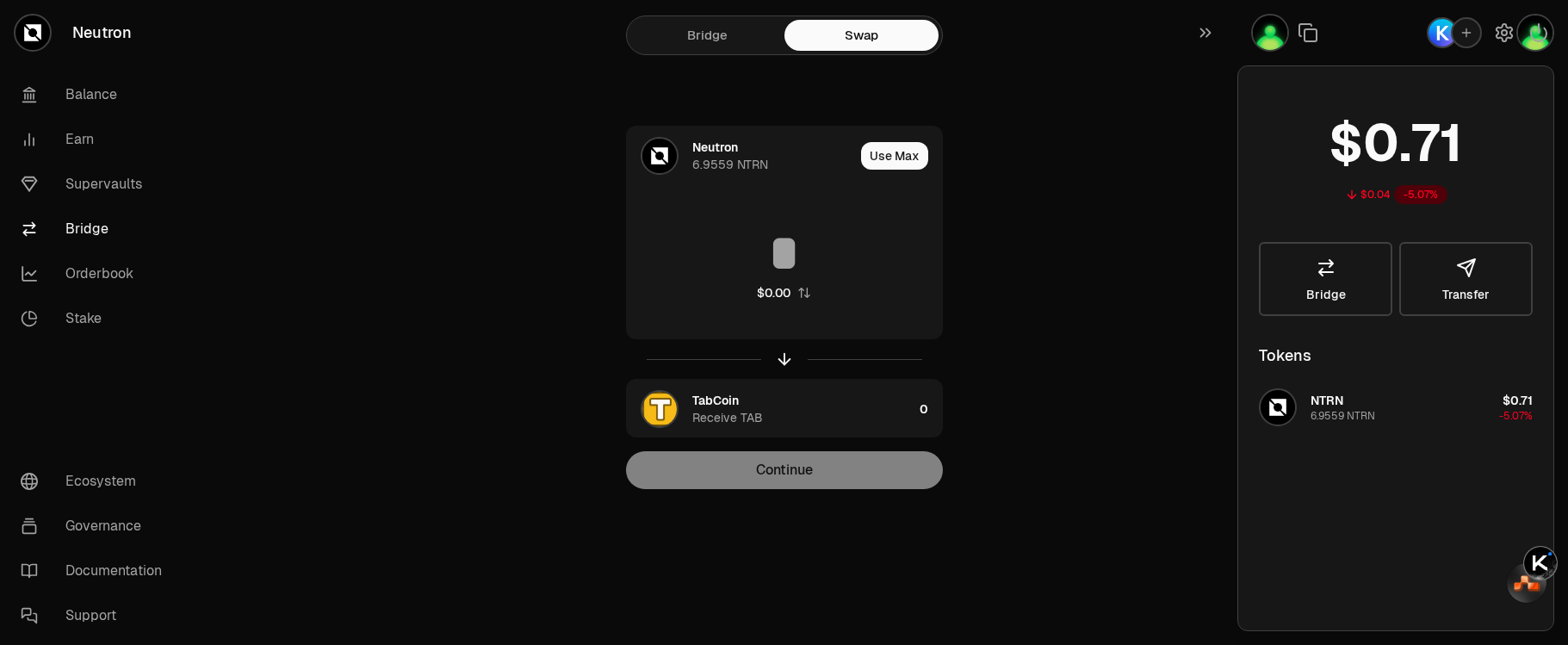
click at [1043, 288] on div "Neutron 6.9559 NTRN Use Max $0.00 TabCoin Receive TAB 0 Continue" at bounding box center [785, 307] width 579 height 363
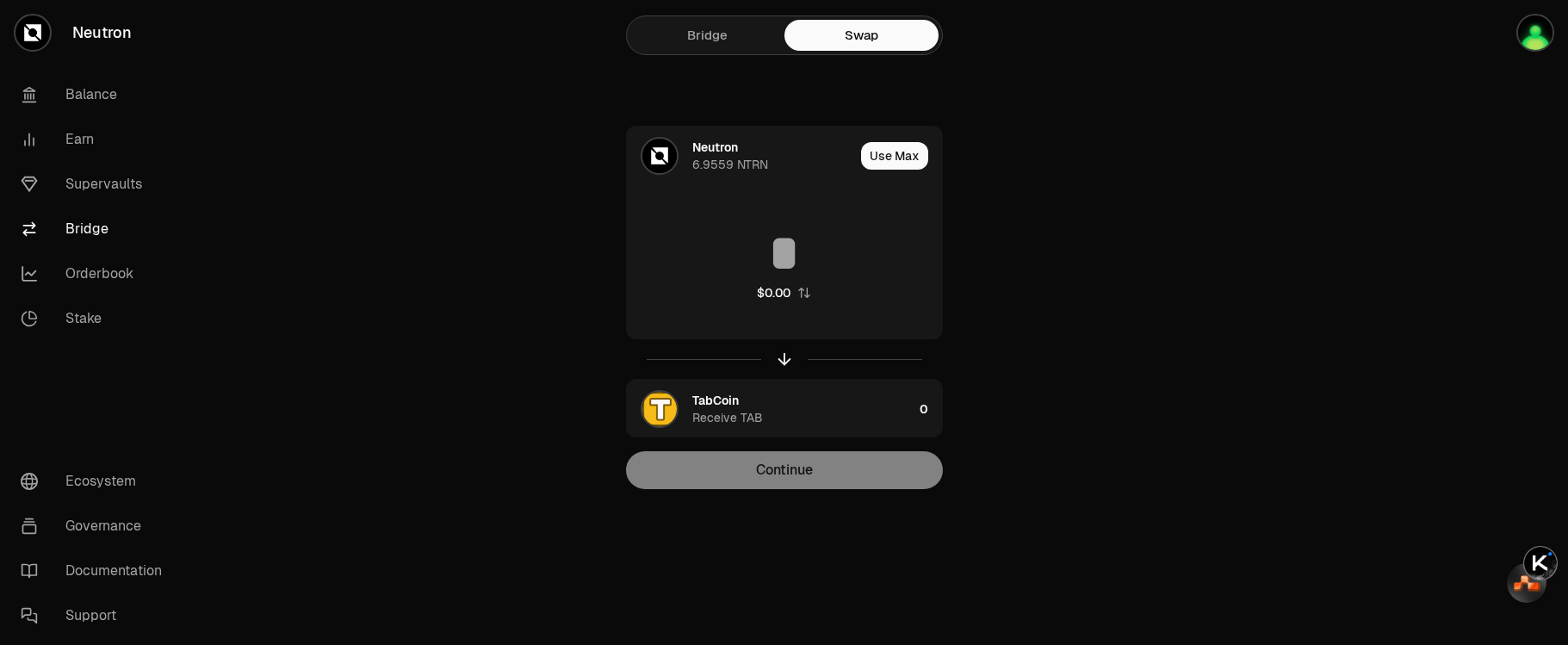
click at [1009, 265] on div "Neutron 6.9559 NTRN Use Max $0.00 TabCoin Receive TAB 0 Continue" at bounding box center [785, 307] width 579 height 363
click at [89, 101] on link "Balance" at bounding box center [96, 94] width 179 height 45
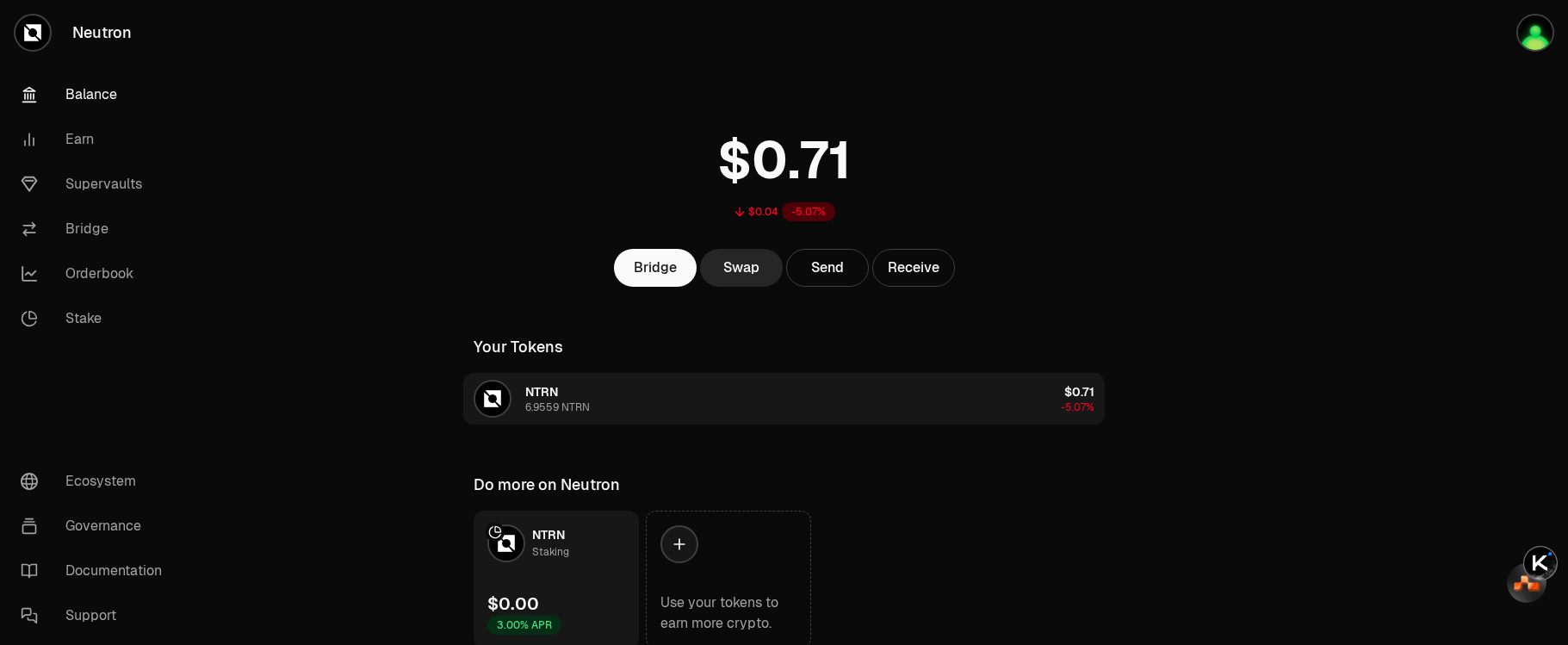
scroll to position [7, 0]
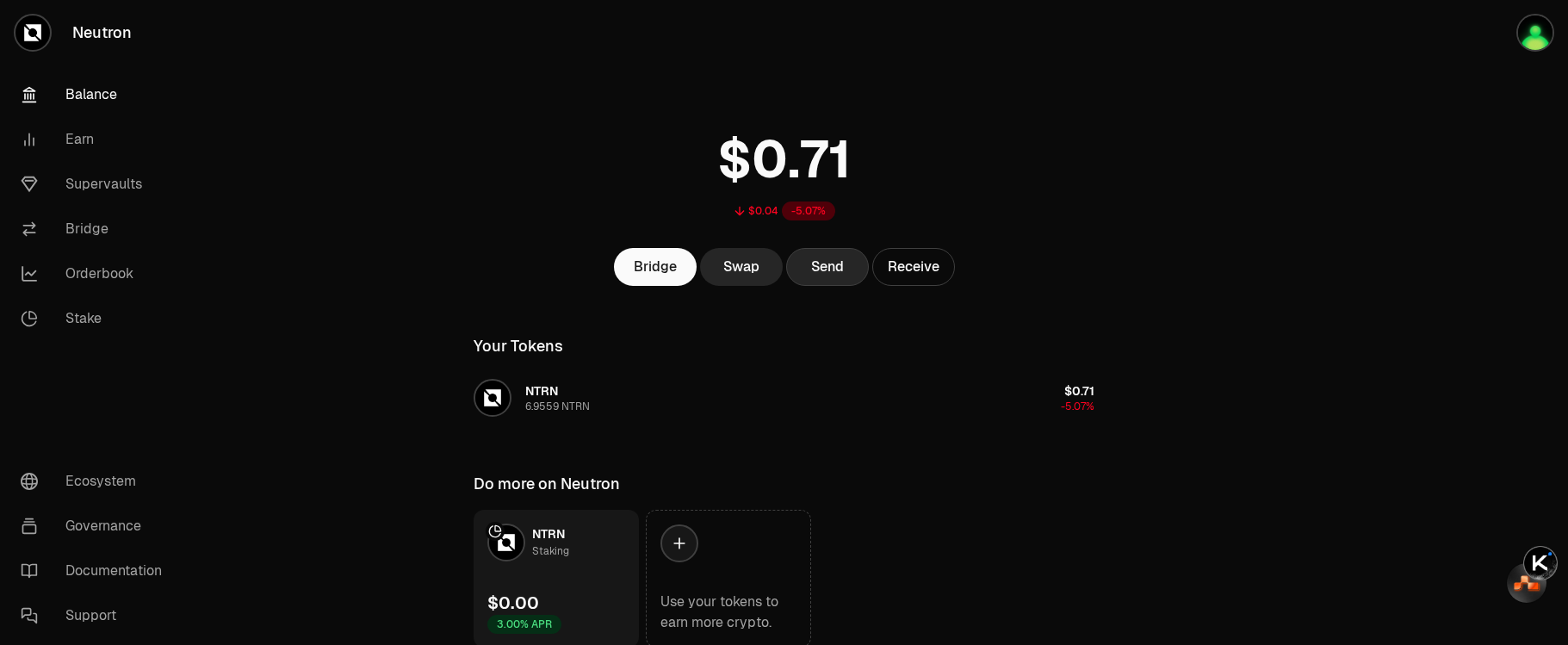
click at [838, 274] on button "Send" at bounding box center [827, 267] width 82 height 38
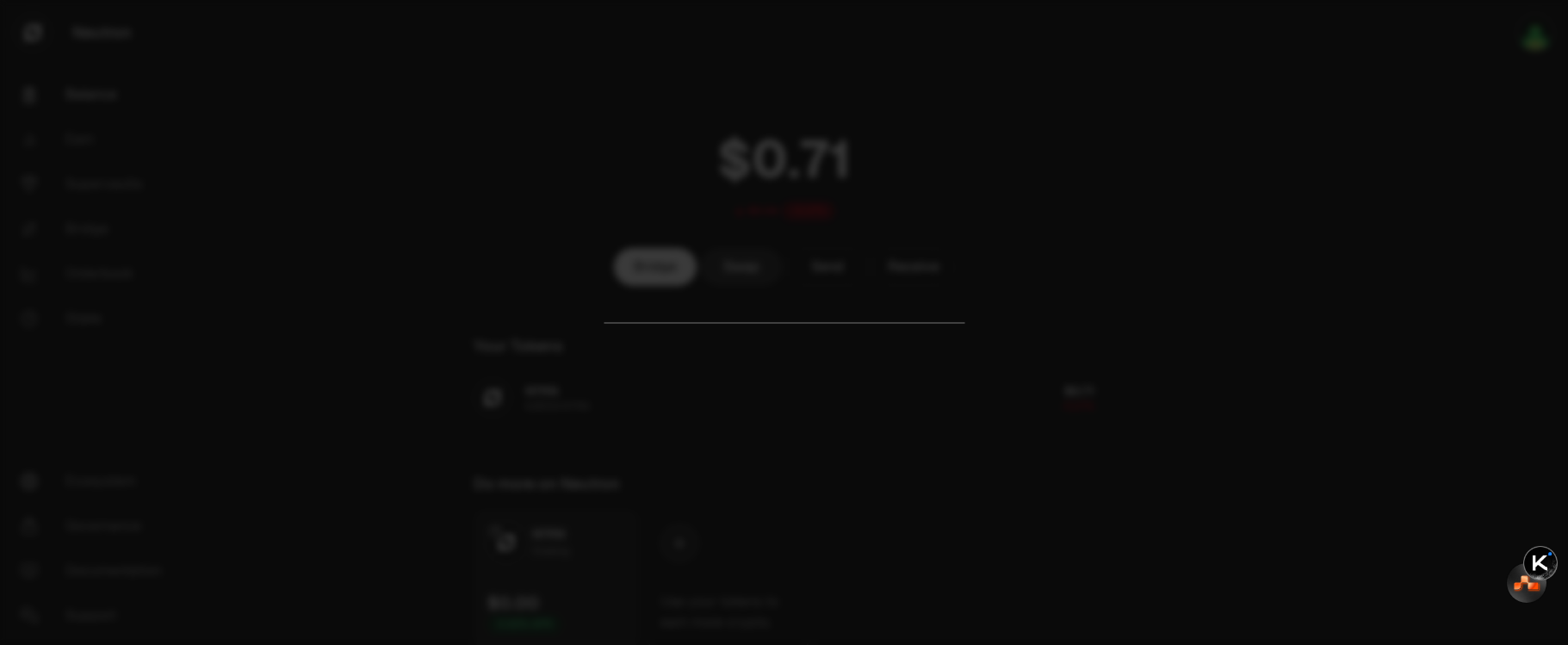
click at [1085, 275] on div at bounding box center [784, 322] width 1568 height 645
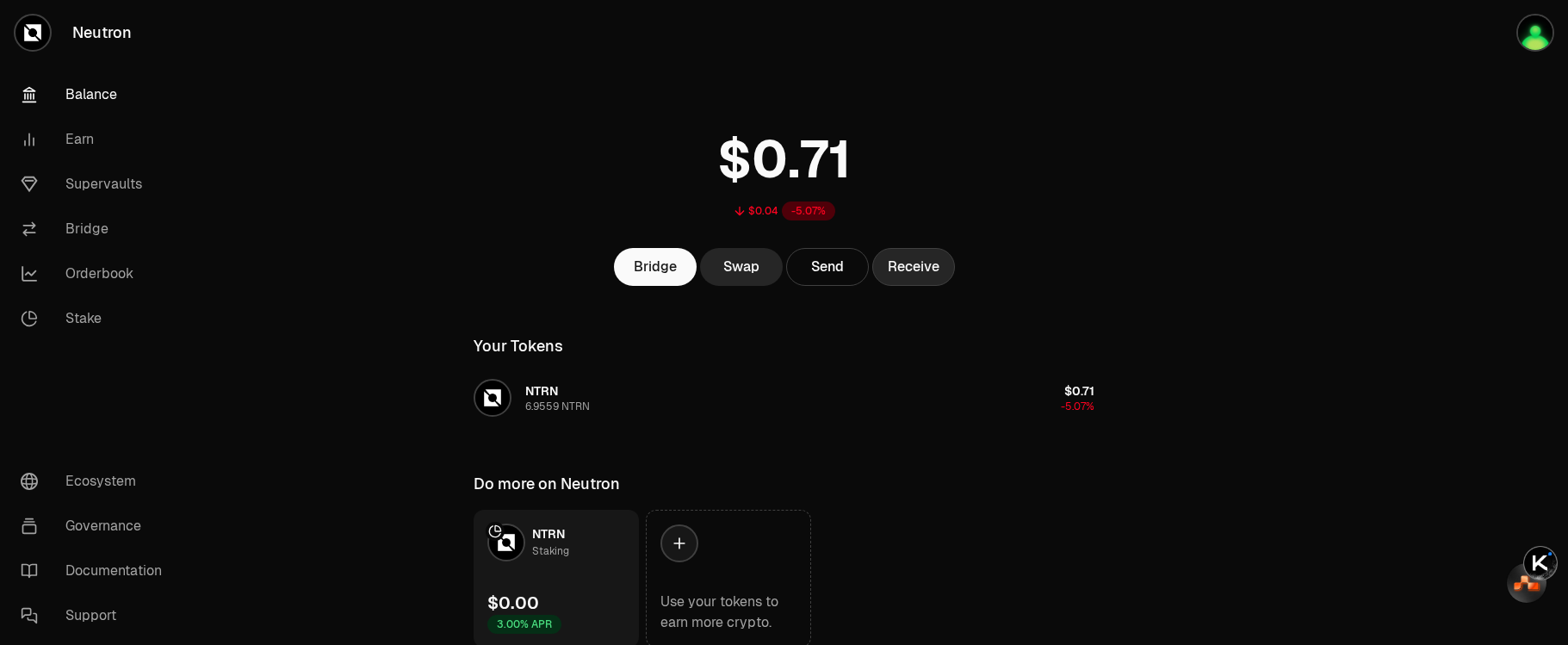
click at [902, 278] on button "Receive" at bounding box center [913, 267] width 82 height 38
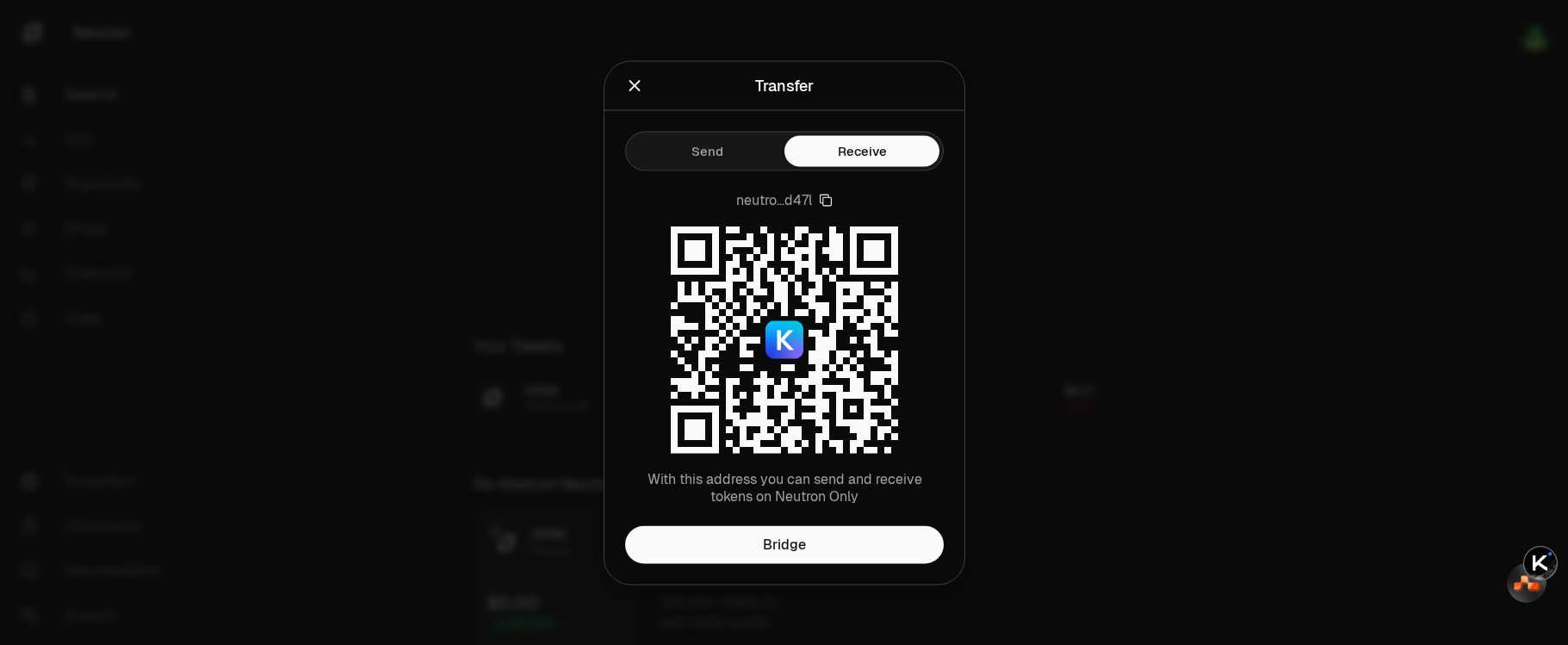
click at [632, 89] on icon "Close" at bounding box center [634, 86] width 12 height 12
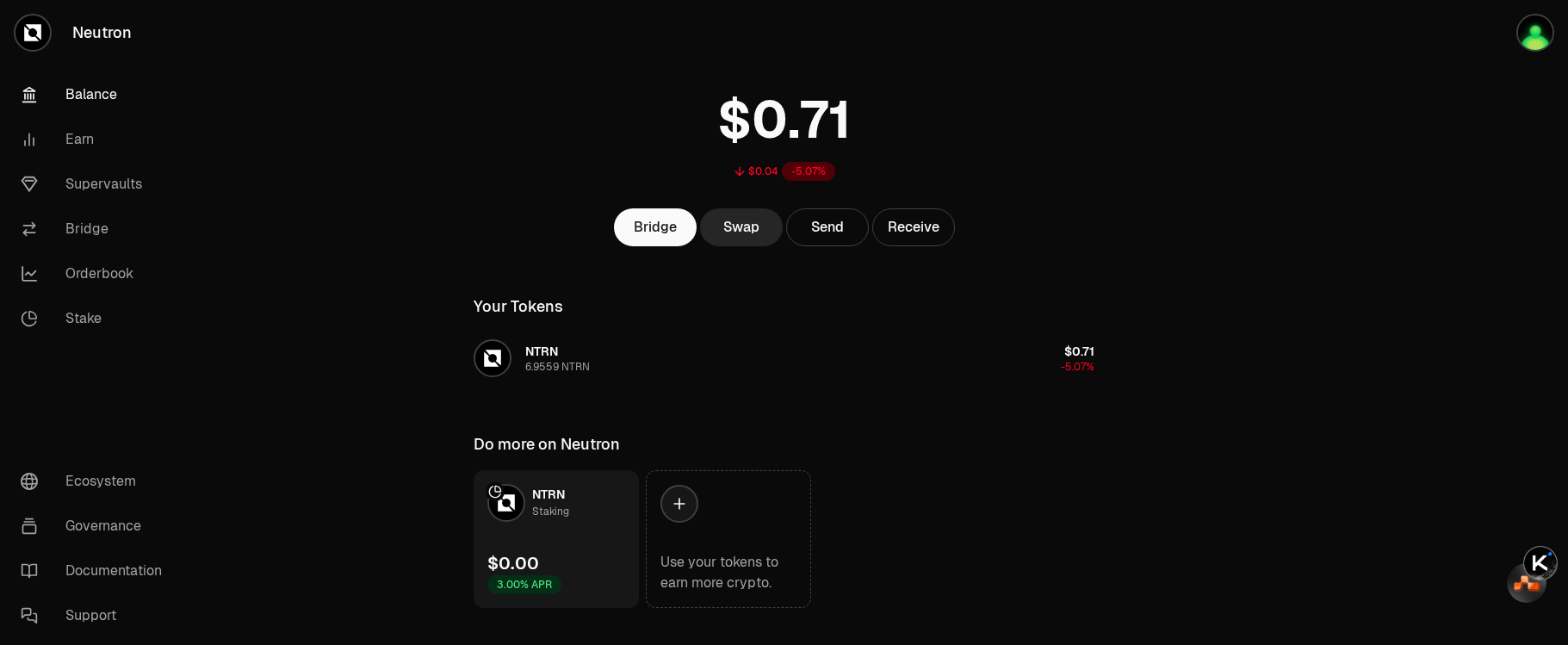
scroll to position [79, 0]
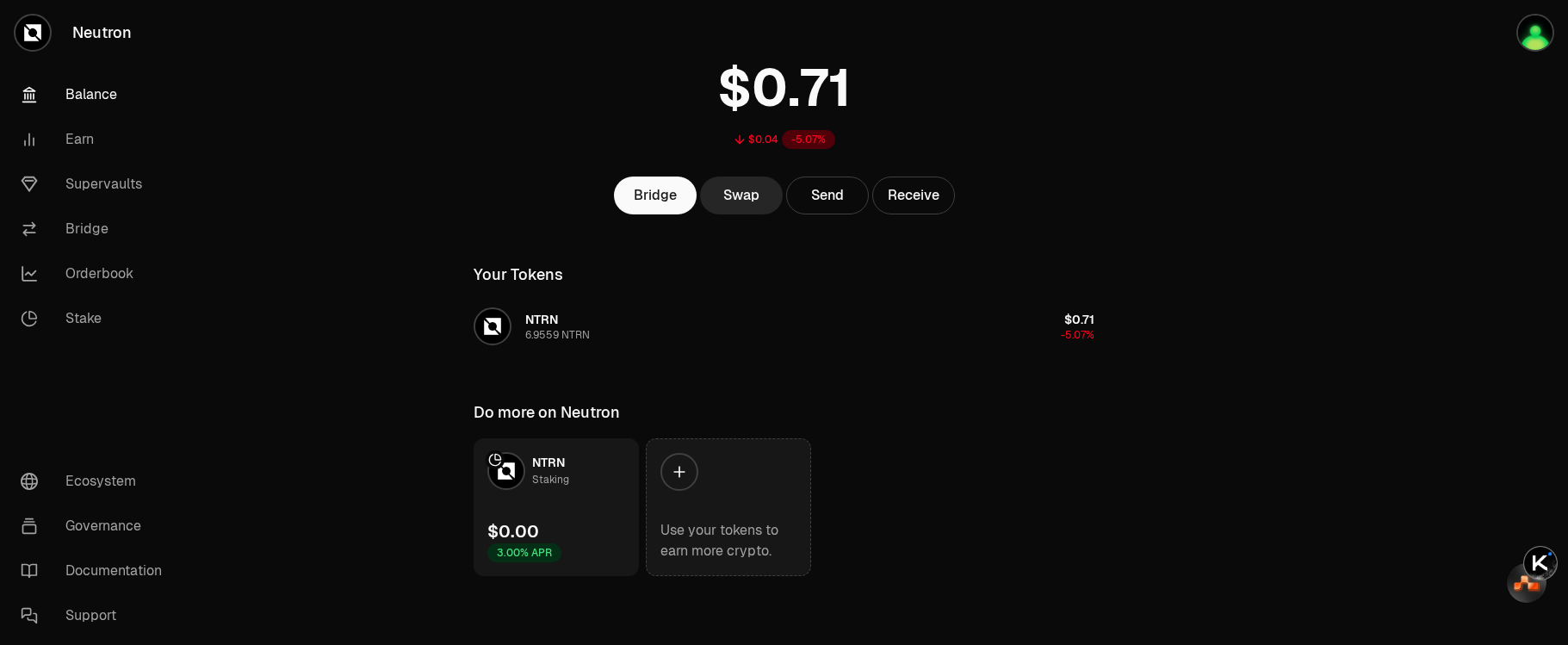
click at [680, 475] on icon at bounding box center [680, 472] width 12 height 12
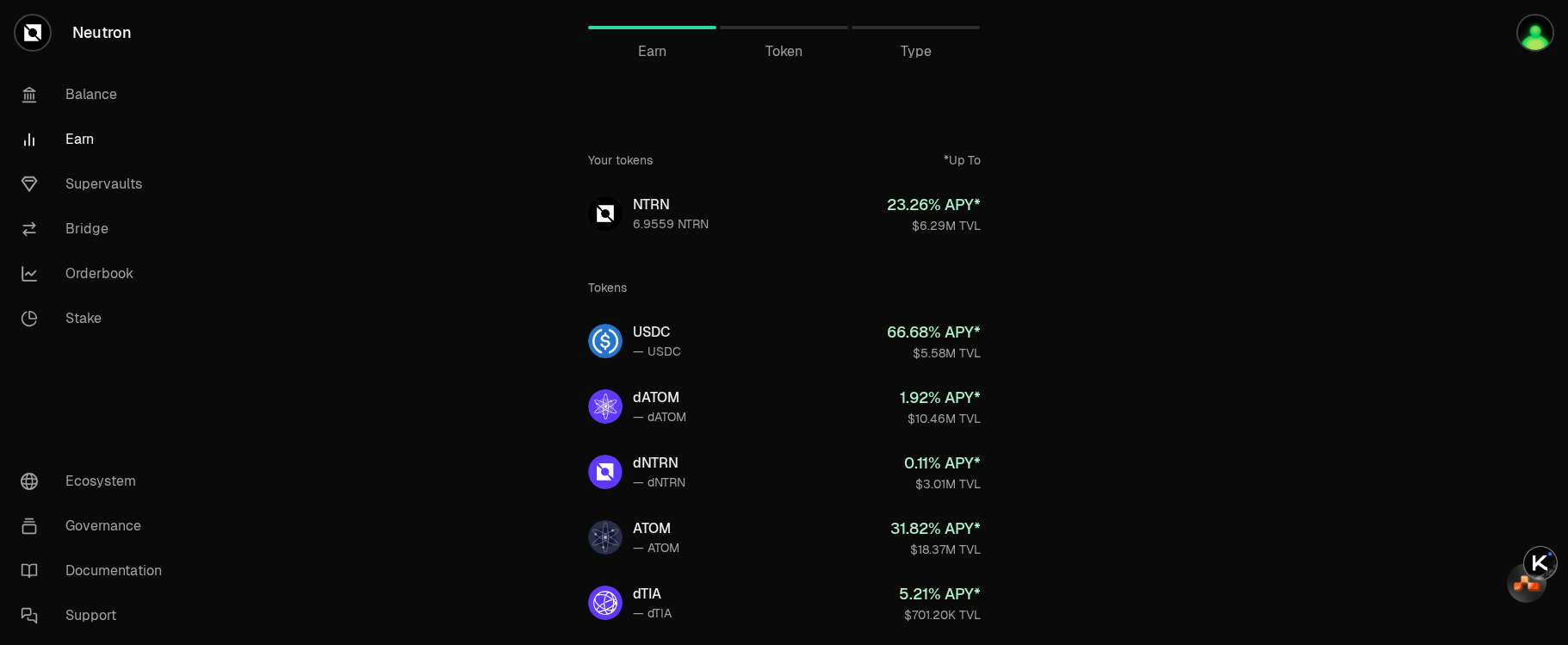
click at [776, 38] on div "Token" at bounding box center [784, 27] width 128 height 41
click at [777, 51] on span "Token" at bounding box center [784, 52] width 37 height 21
click at [755, 55] on div "Token" at bounding box center [784, 52] width 128 height 21
click at [784, 53] on span "Token" at bounding box center [784, 52] width 37 height 21
click at [786, 55] on span "Token" at bounding box center [784, 52] width 37 height 21
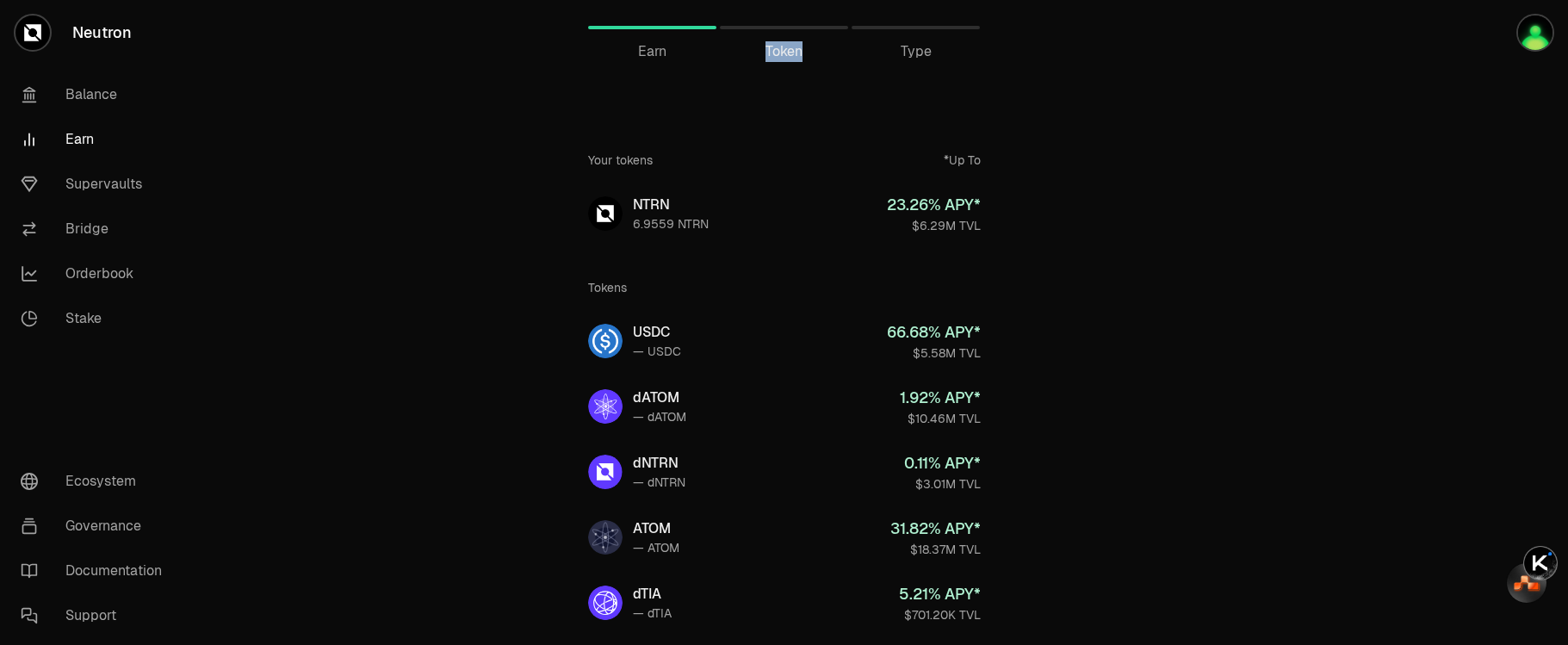
click at [786, 55] on span "Token" at bounding box center [784, 52] width 37 height 21
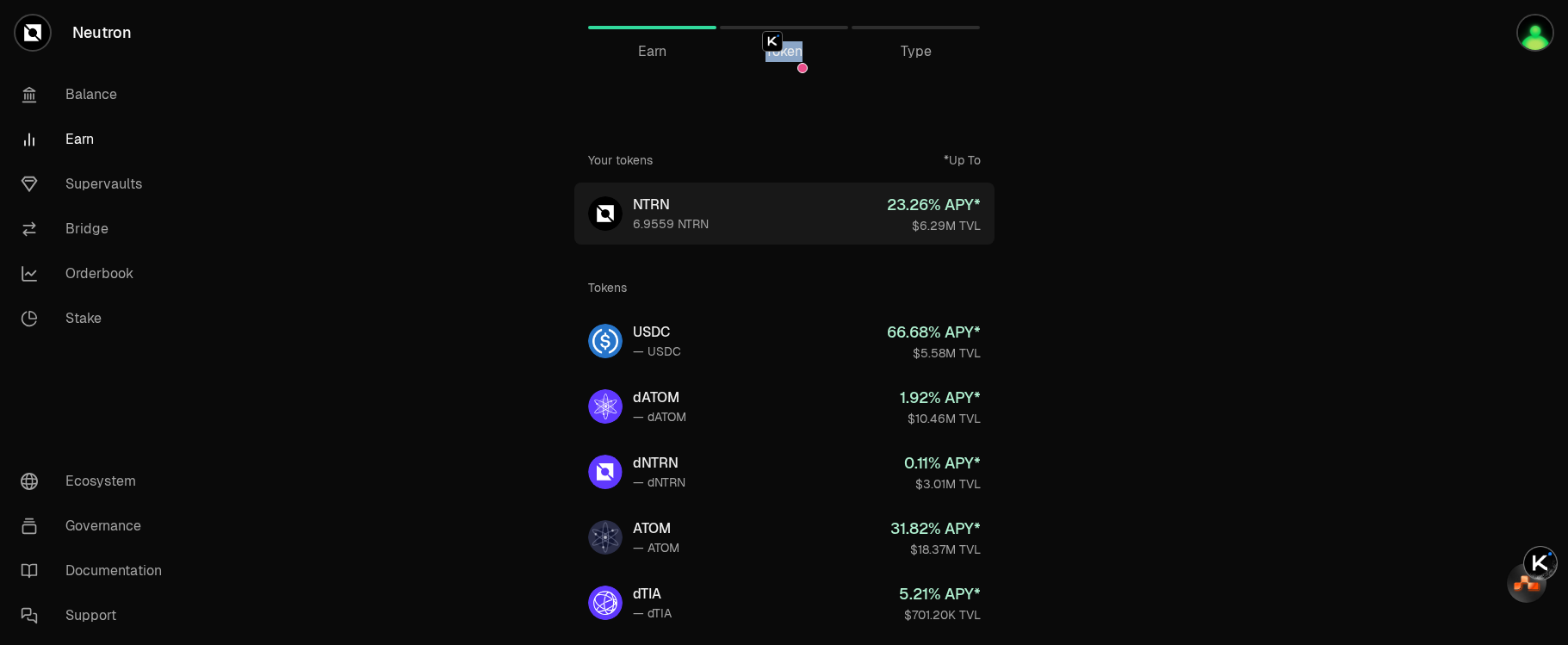
click at [746, 234] on link "NTRN 6.9559 NTRN 23.26 % APY* $6.29M TVL" at bounding box center [784, 213] width 420 height 62
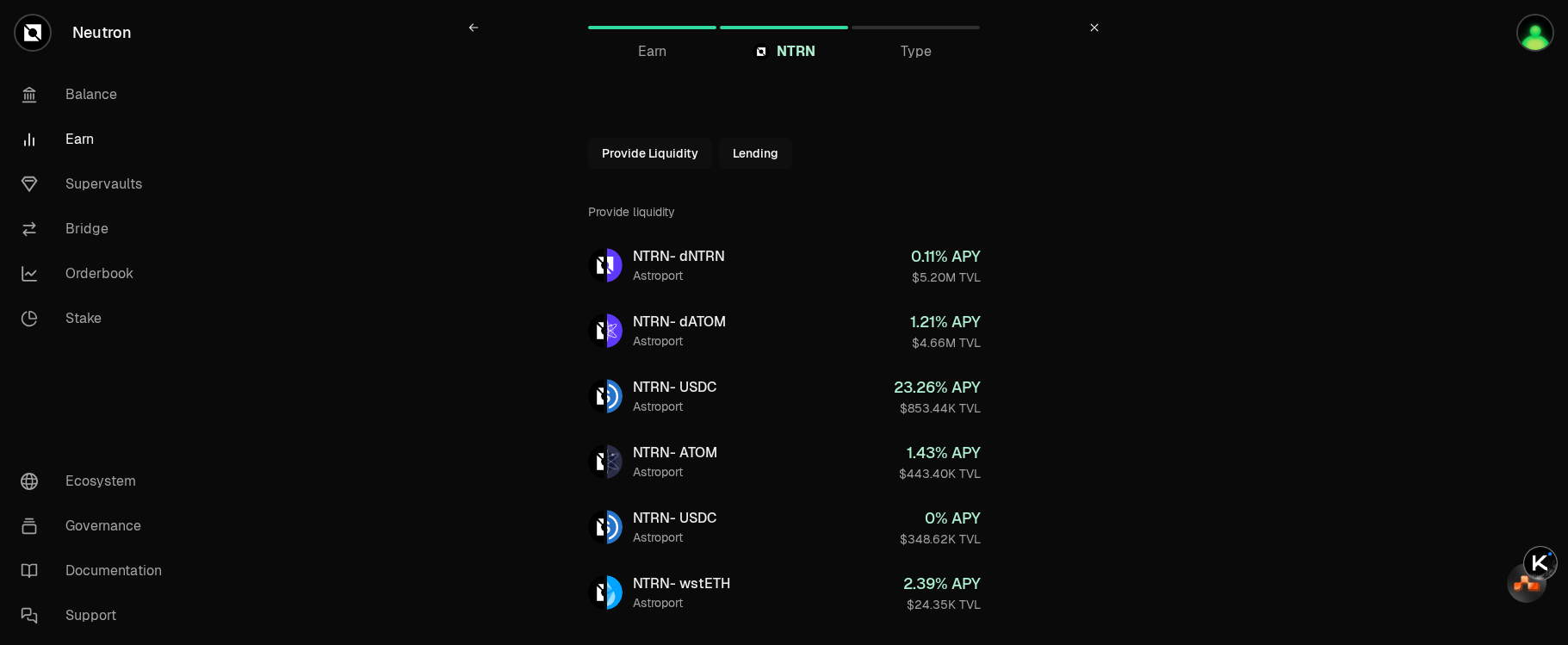
click at [930, 60] on span "Type" at bounding box center [916, 52] width 31 height 21
click at [922, 45] on span "Type" at bounding box center [916, 52] width 31 height 21
click at [910, 58] on span "Type" at bounding box center [916, 52] width 31 height 21
click at [870, 46] on div "Type" at bounding box center [915, 52] width 128 height 21
click at [912, 54] on span "Type" at bounding box center [916, 52] width 31 height 21
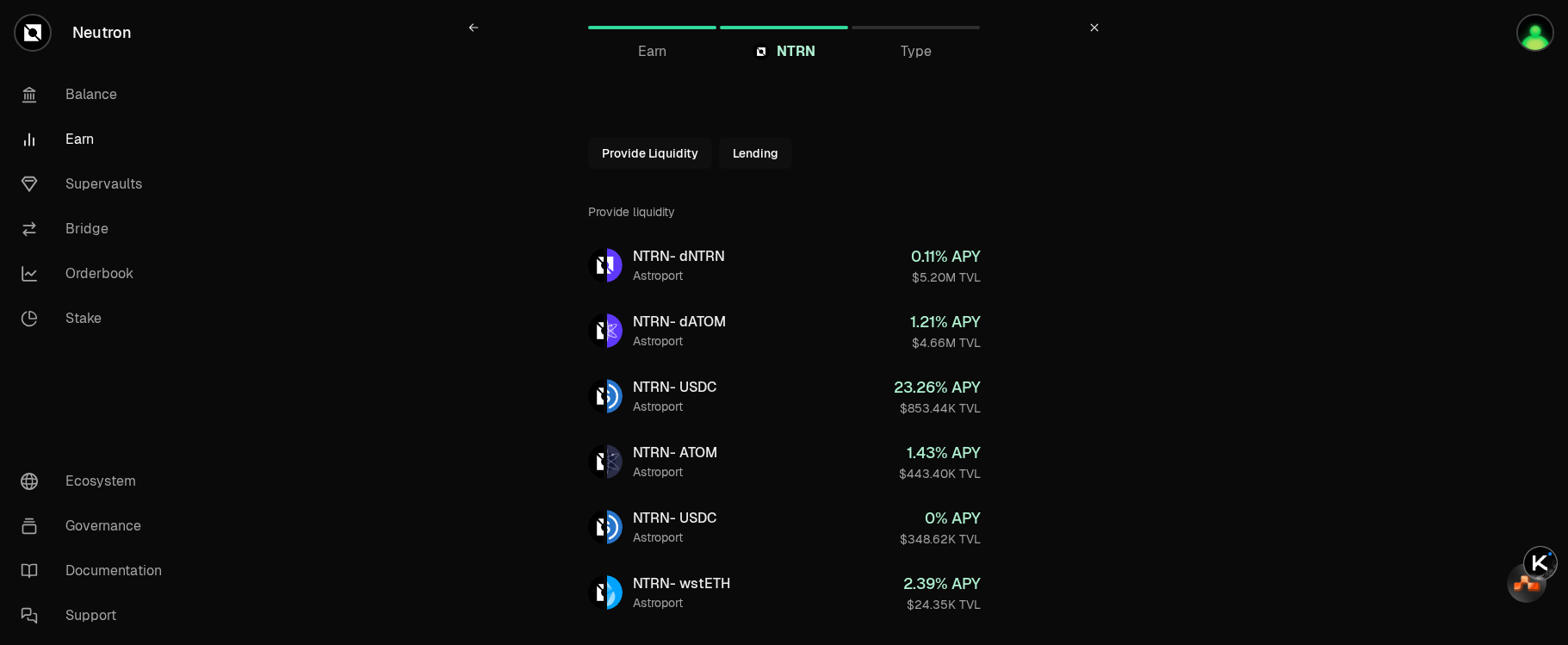
click at [915, 55] on span "Type" at bounding box center [916, 52] width 31 height 21
click at [272, 189] on main "NTRN Earn NTRN Type Provide Liquidity Lending Provide liquidity NTRN - dNTRN As…" at bounding box center [880, 409] width 1375 height 819
click at [1095, 28] on icon at bounding box center [1094, 27] width 11 height 11
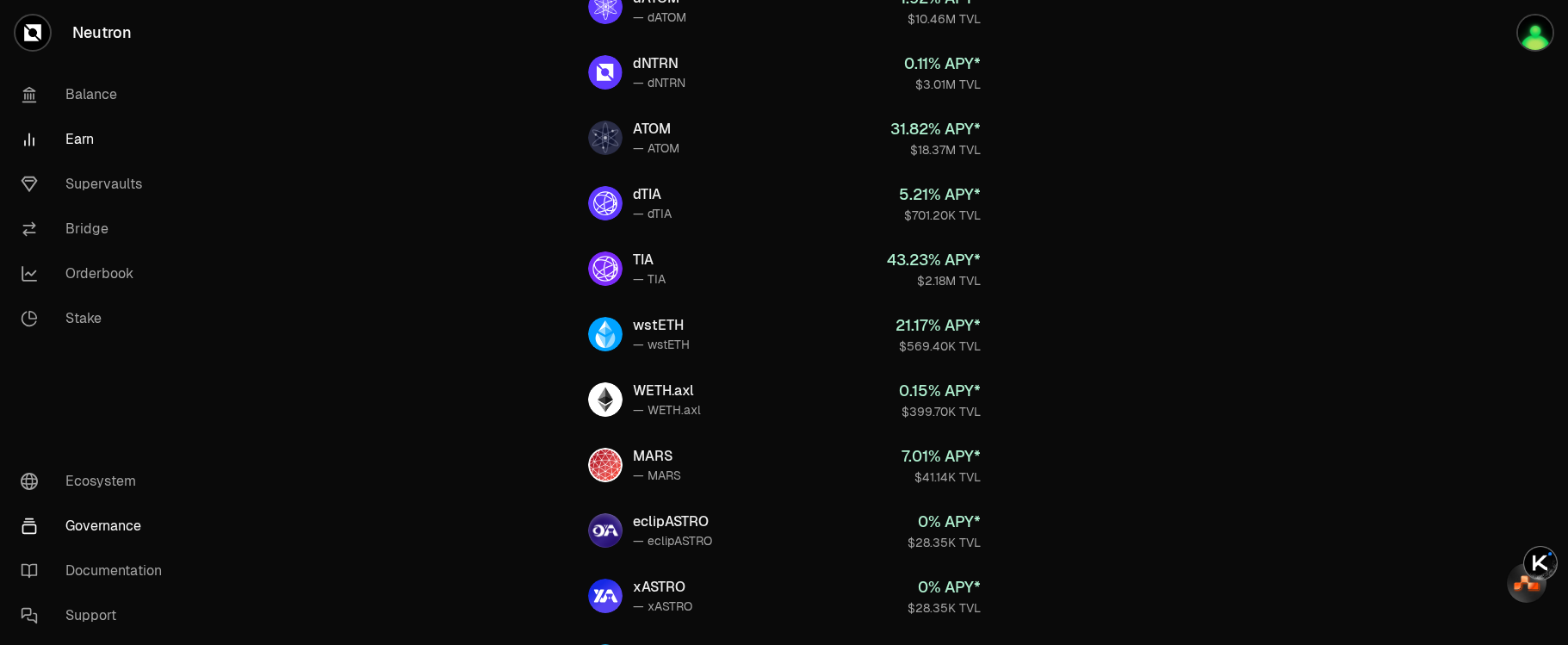
scroll to position [717, 0]
